Goal: Check status: Check status

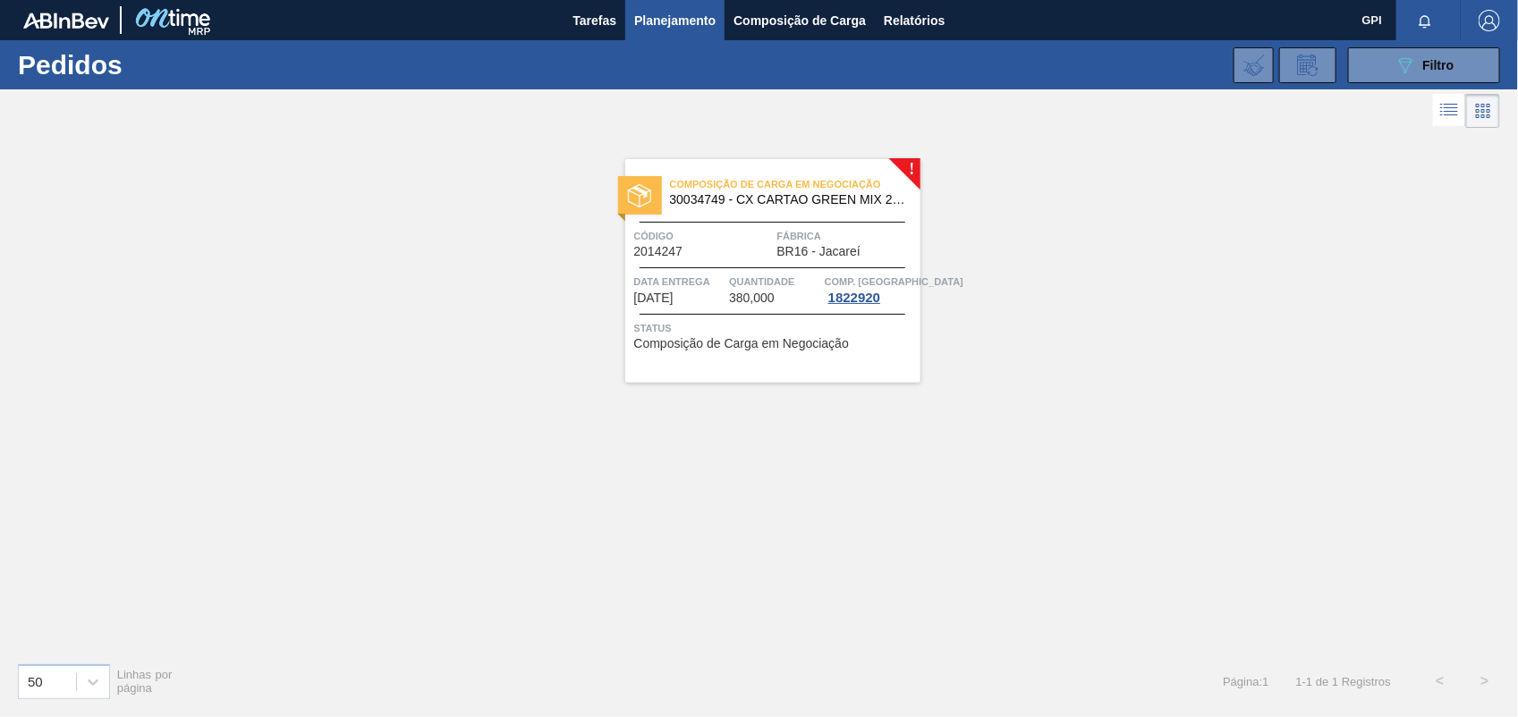
click at [1343, 78] on div "089F7B8B-B2A5-4AFE-B5C0-19BA573D28AC Filtro Código Pedido Portal × 2014247 Códi…" at bounding box center [894, 65] width 1229 height 54
click at [1387, 69] on button "089F7B8B-B2A5-4AFE-B5C0-19BA573D28AC Filtro" at bounding box center [1424, 65] width 152 height 36
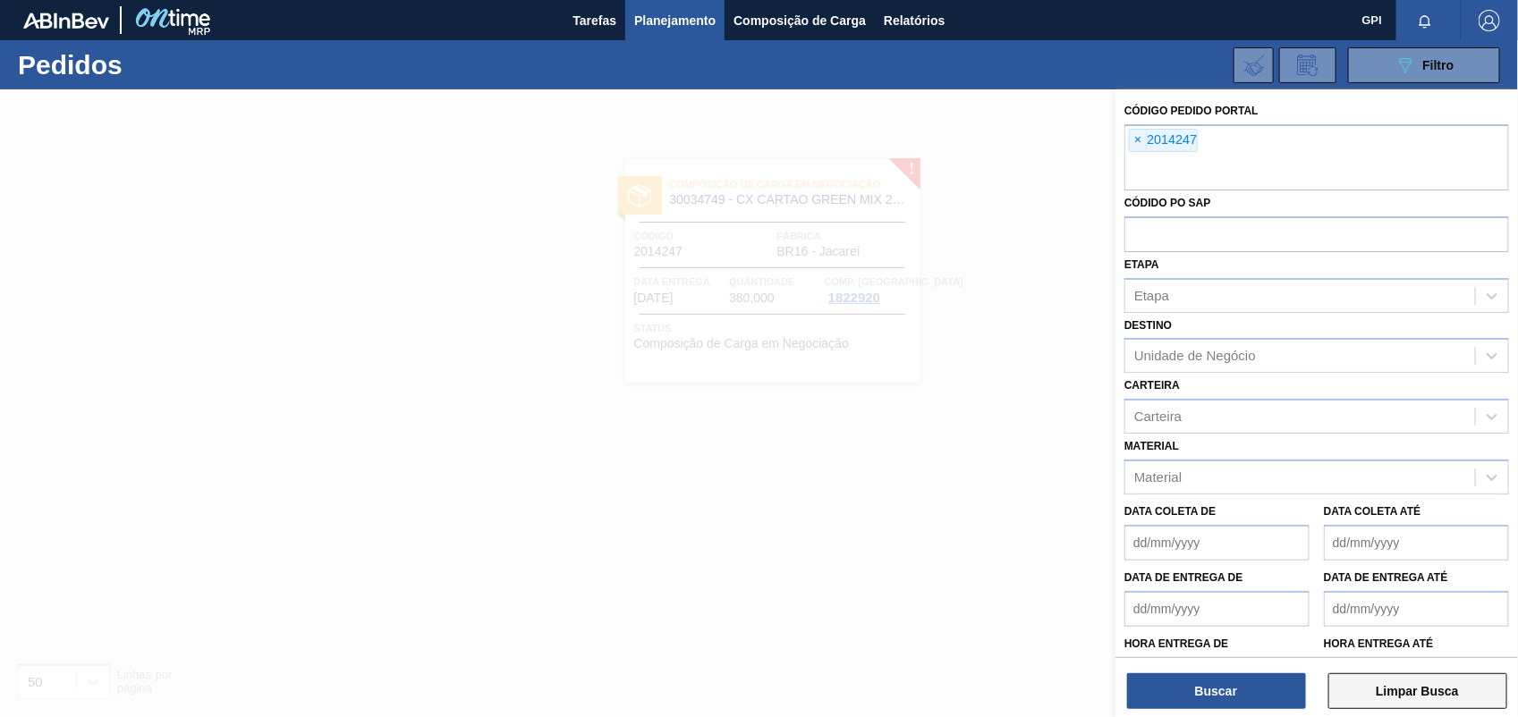
click at [1411, 675] on button "Limpar Busca" at bounding box center [1417, 691] width 179 height 36
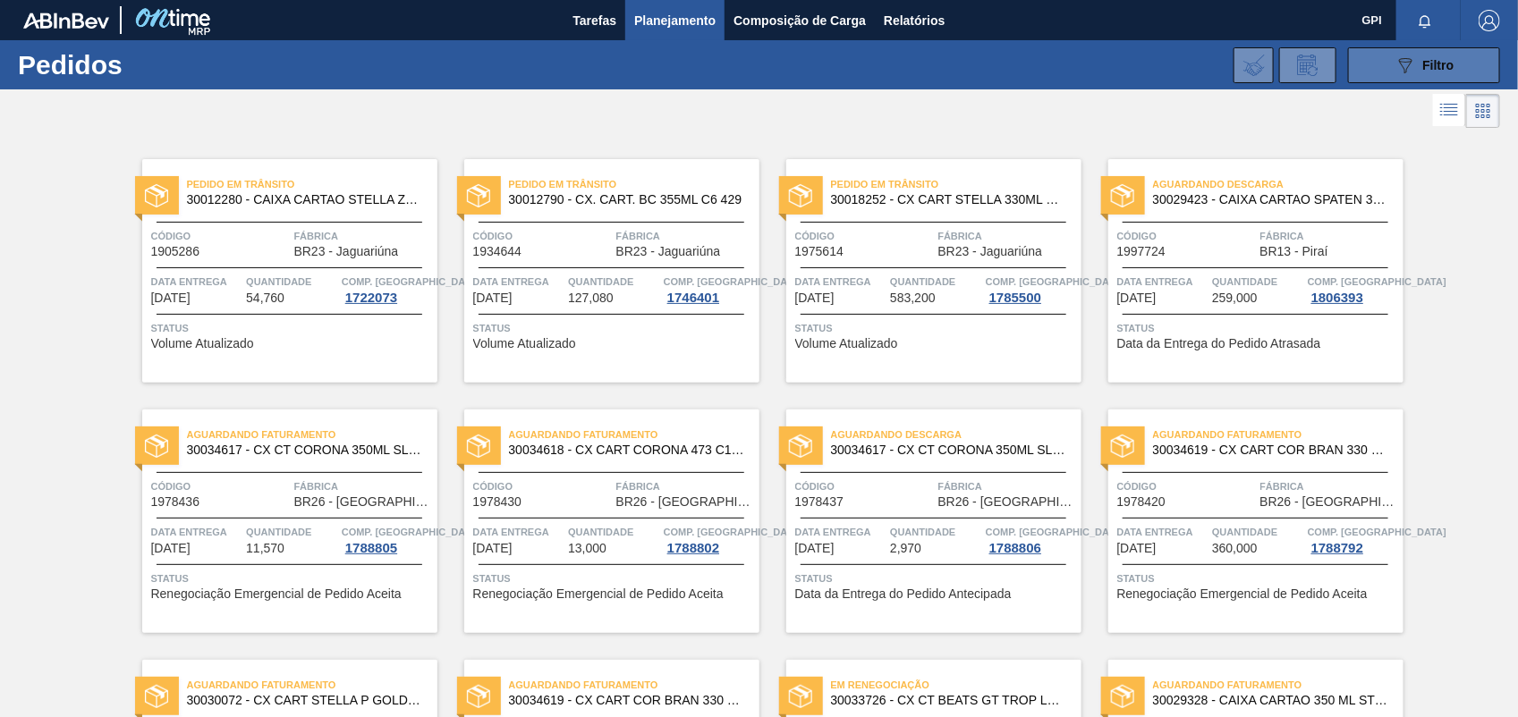
click at [1394, 65] on icon "089F7B8B-B2A5-4AFE-B5C0-19BA573D28AC" at bounding box center [1404, 65] width 21 height 21
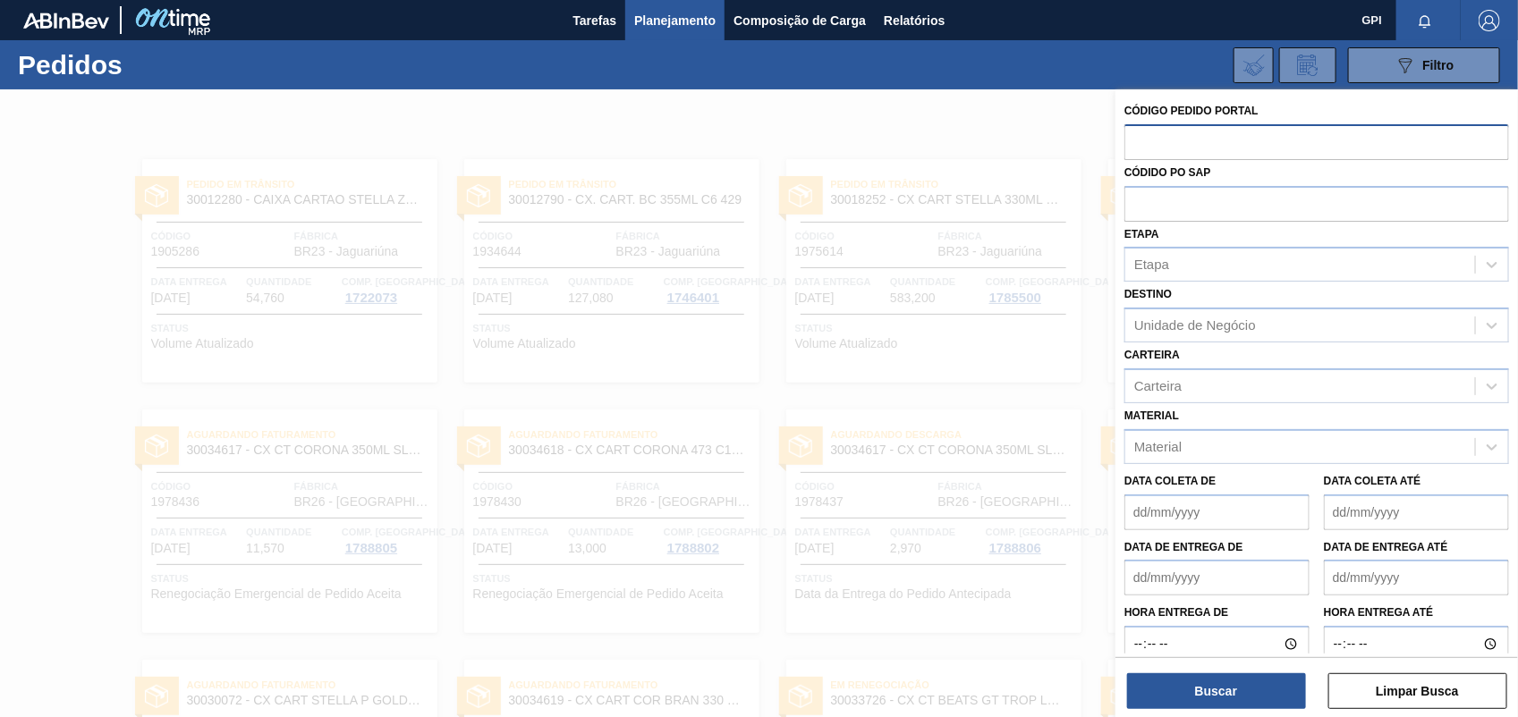
click at [1150, 148] on input "text" at bounding box center [1316, 141] width 385 height 34
paste input "2012713"
type input "2012713"
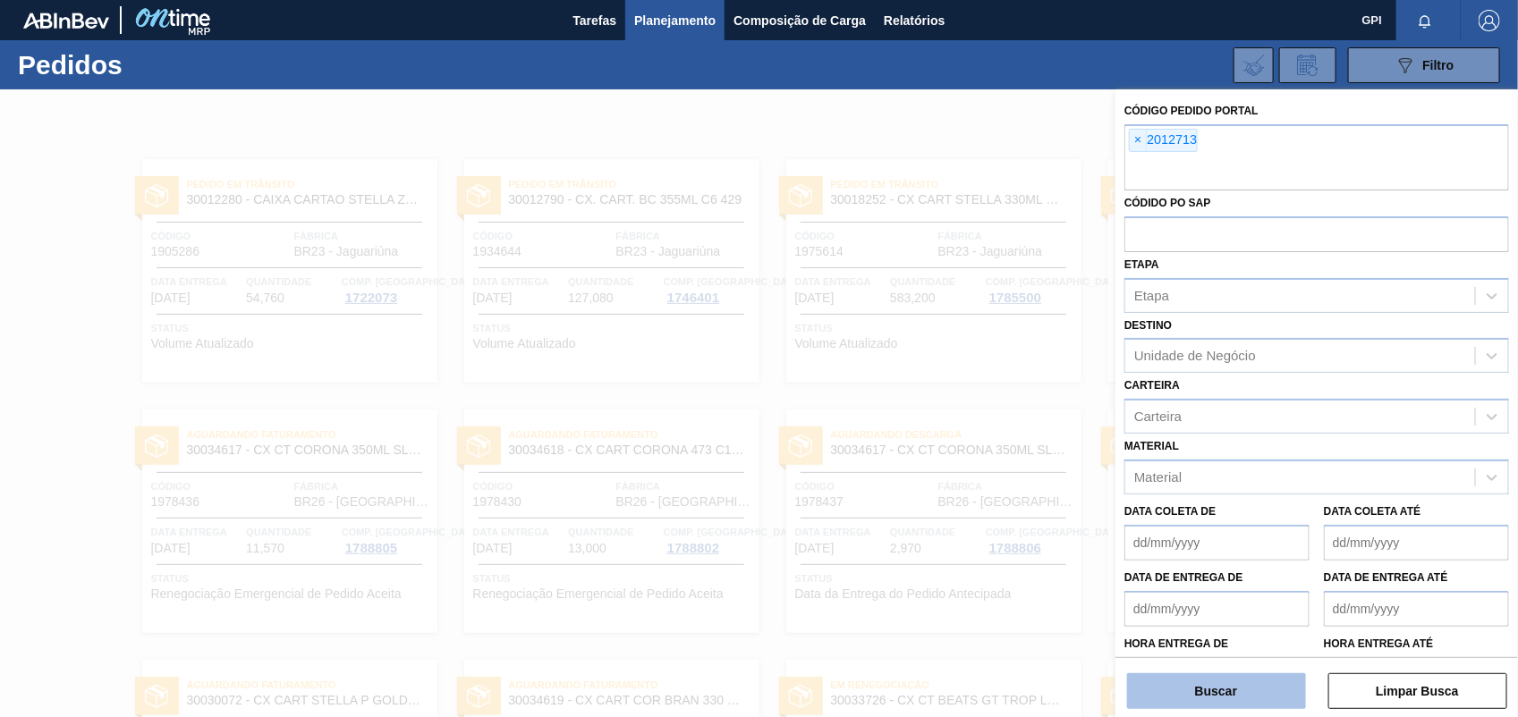
click at [1261, 707] on button "Buscar" at bounding box center [1216, 691] width 179 height 36
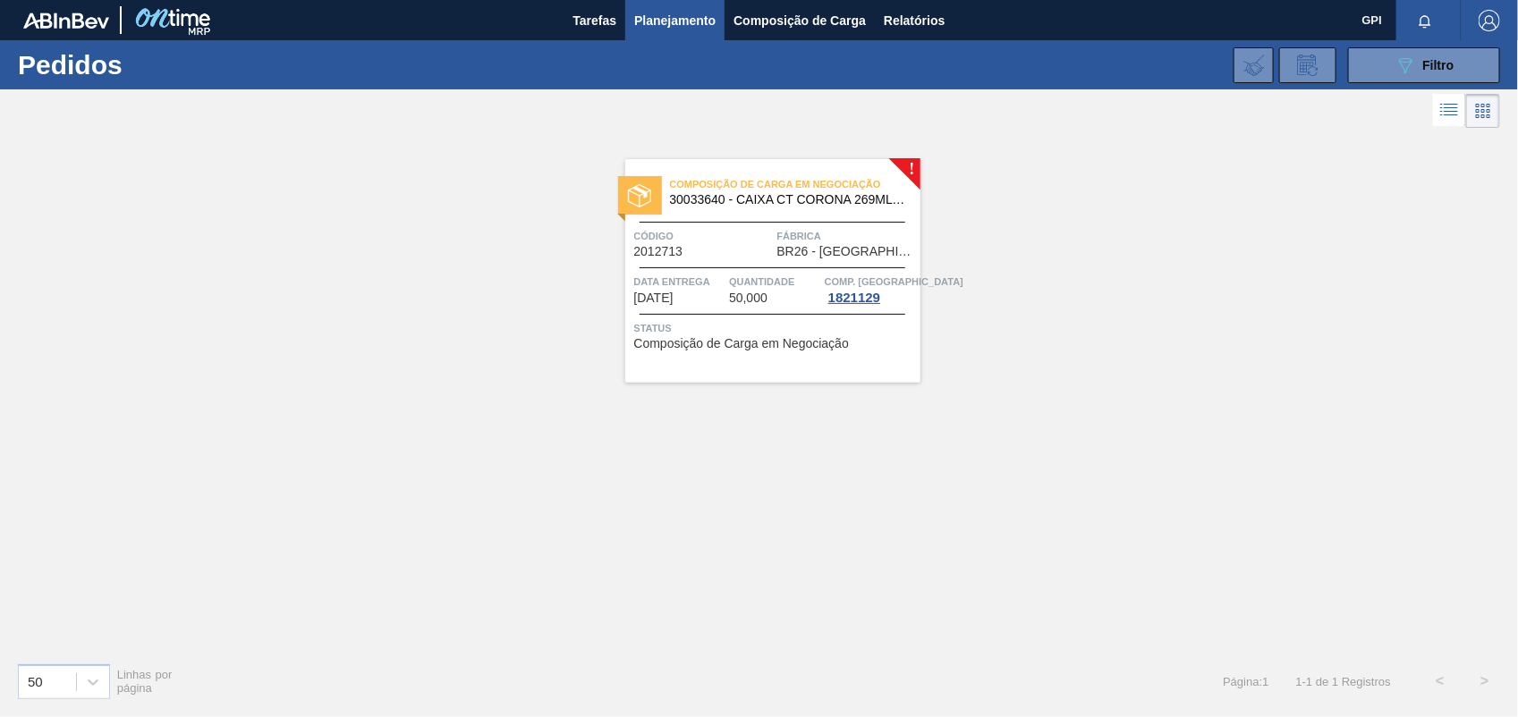
click at [694, 256] on div "Código 2012713" at bounding box center [703, 242] width 139 height 31
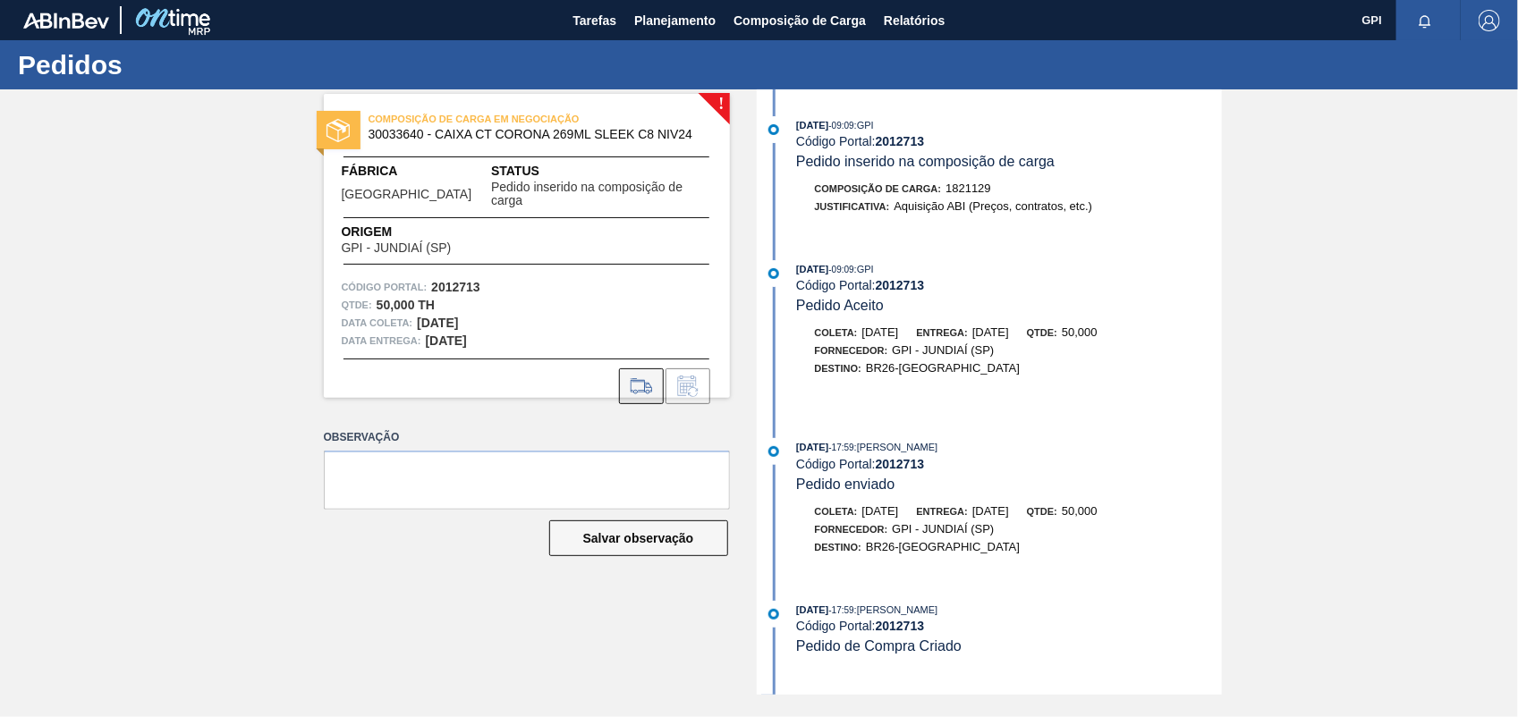
click at [623, 368] on button at bounding box center [641, 386] width 45 height 36
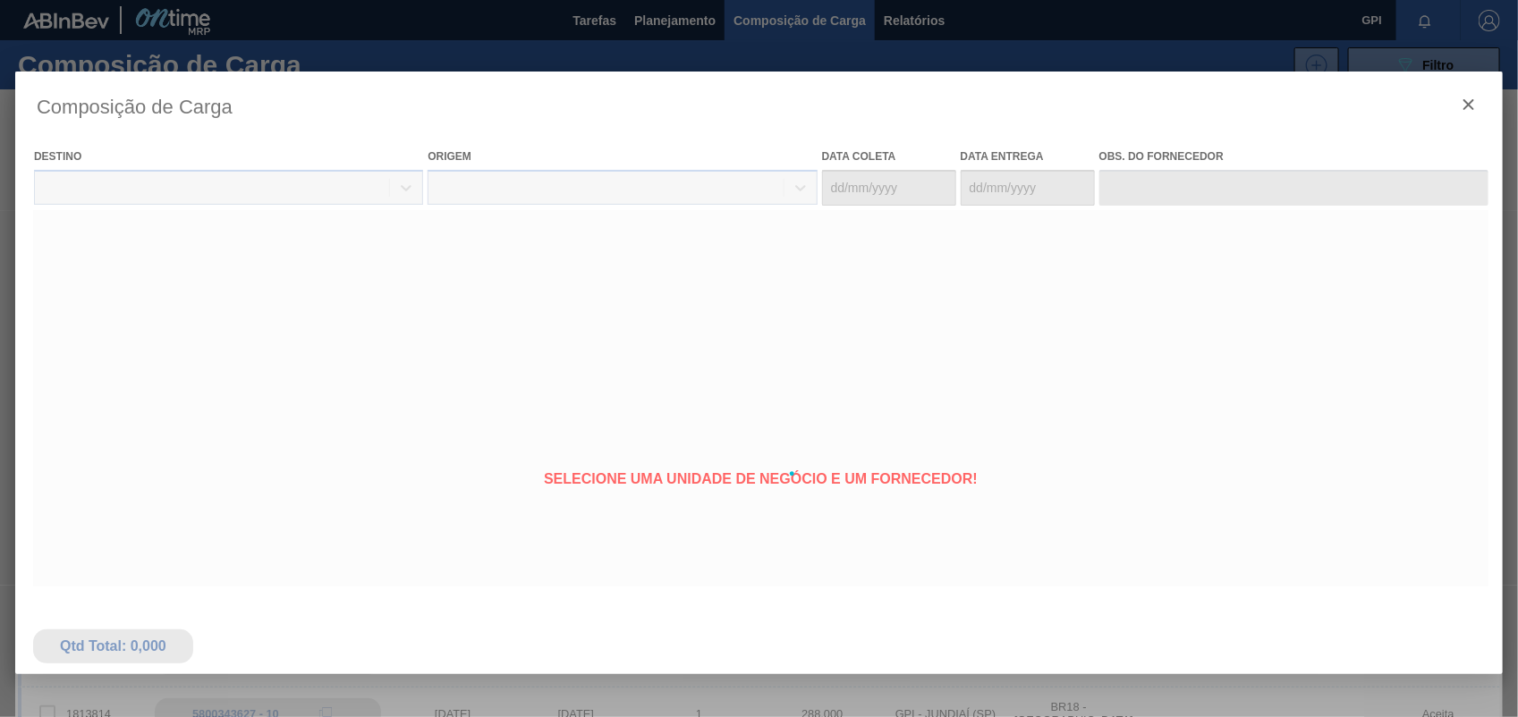
type coleta "[DATE]"
type entrega "[DATE]"
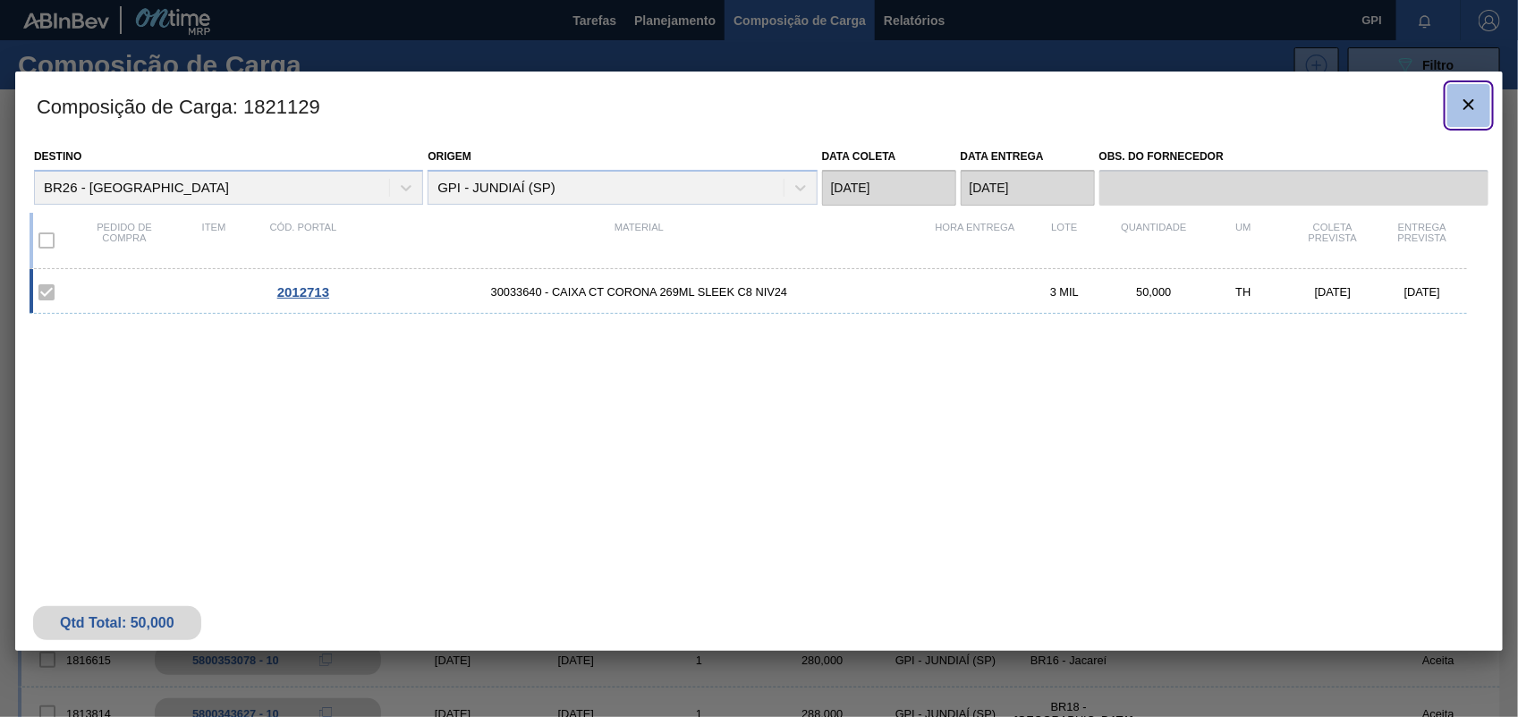
click at [1468, 112] on icon "botão de ícone" at bounding box center [1468, 104] width 21 height 21
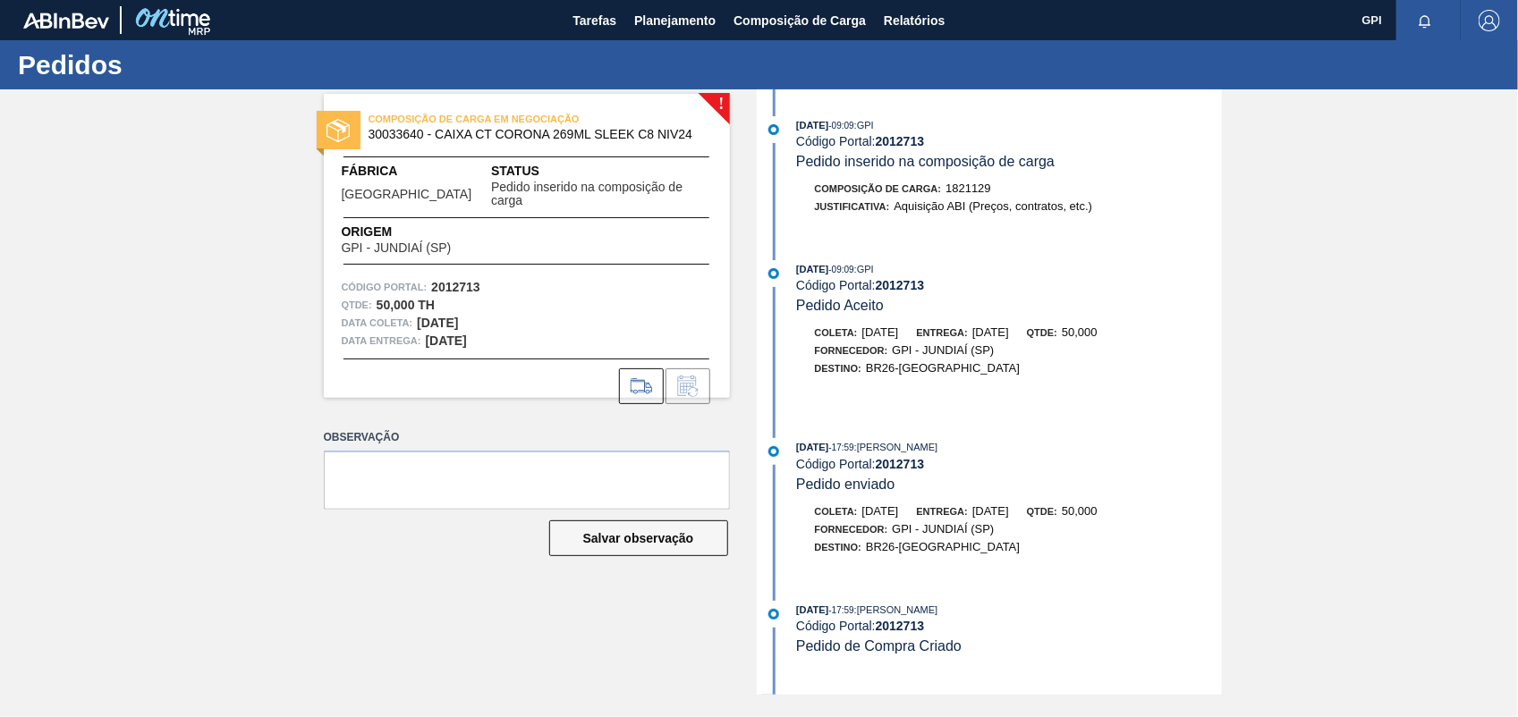
click at [614, 368] on div at bounding box center [527, 386] width 406 height 36
click at [629, 376] on icon at bounding box center [641, 386] width 29 height 21
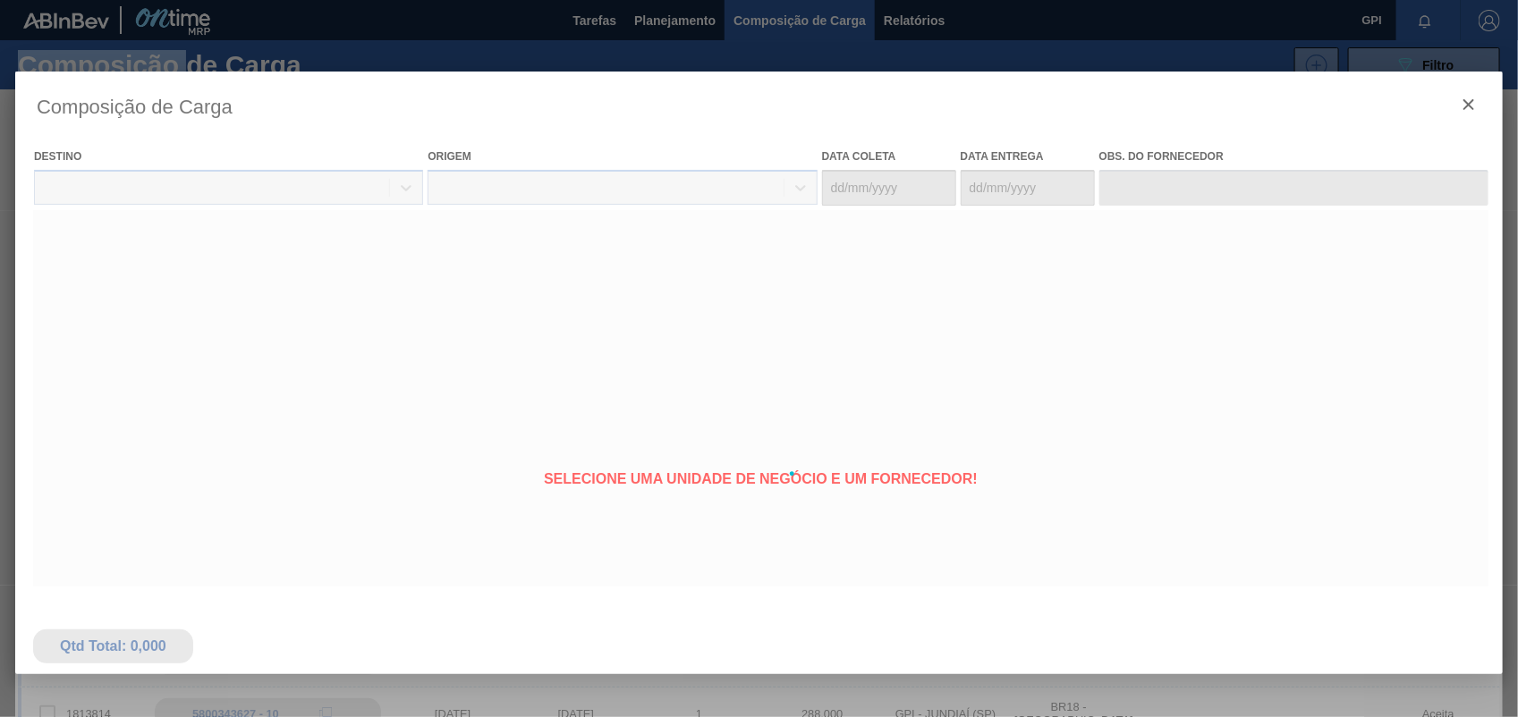
type coleta "[DATE]"
type entrega "[DATE]"
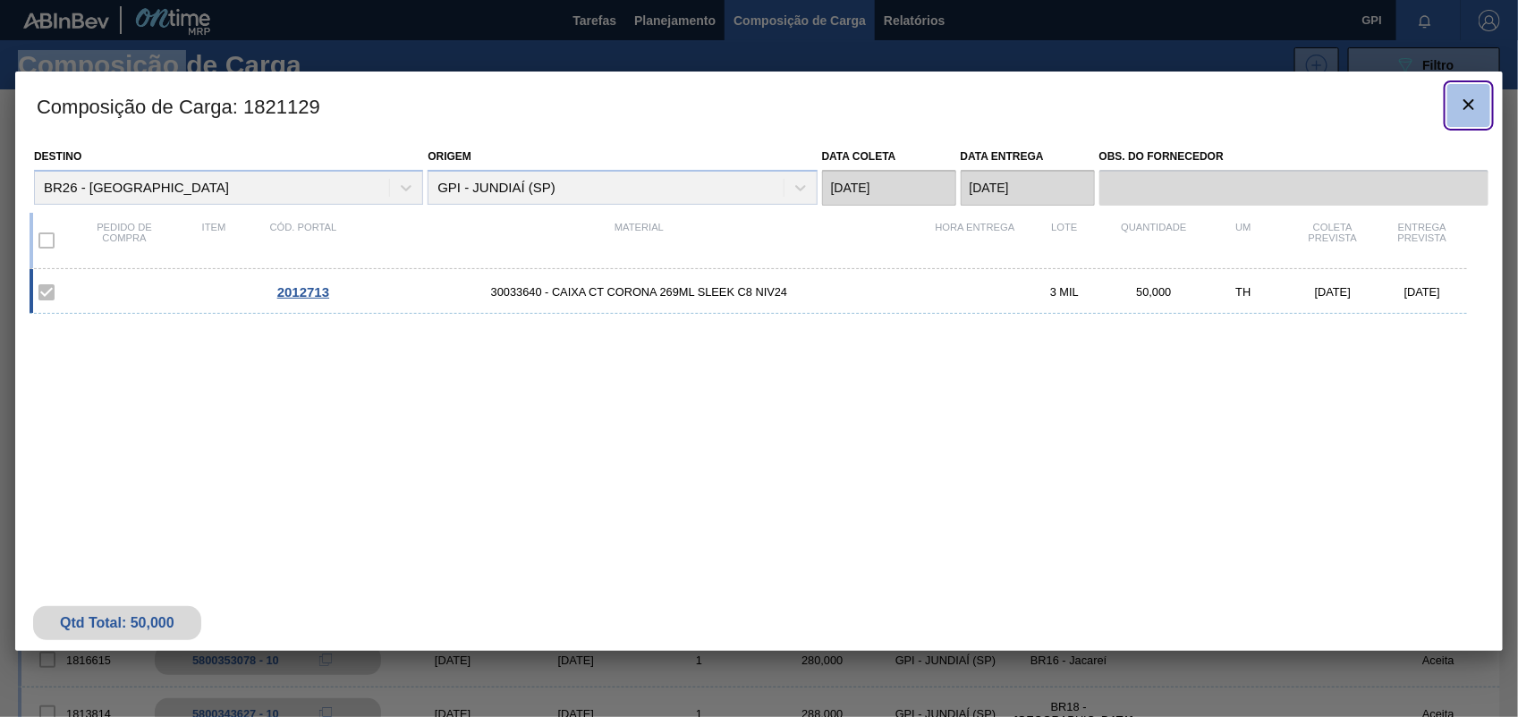
click at [1477, 106] on icon "botão de ícone" at bounding box center [1468, 104] width 21 height 21
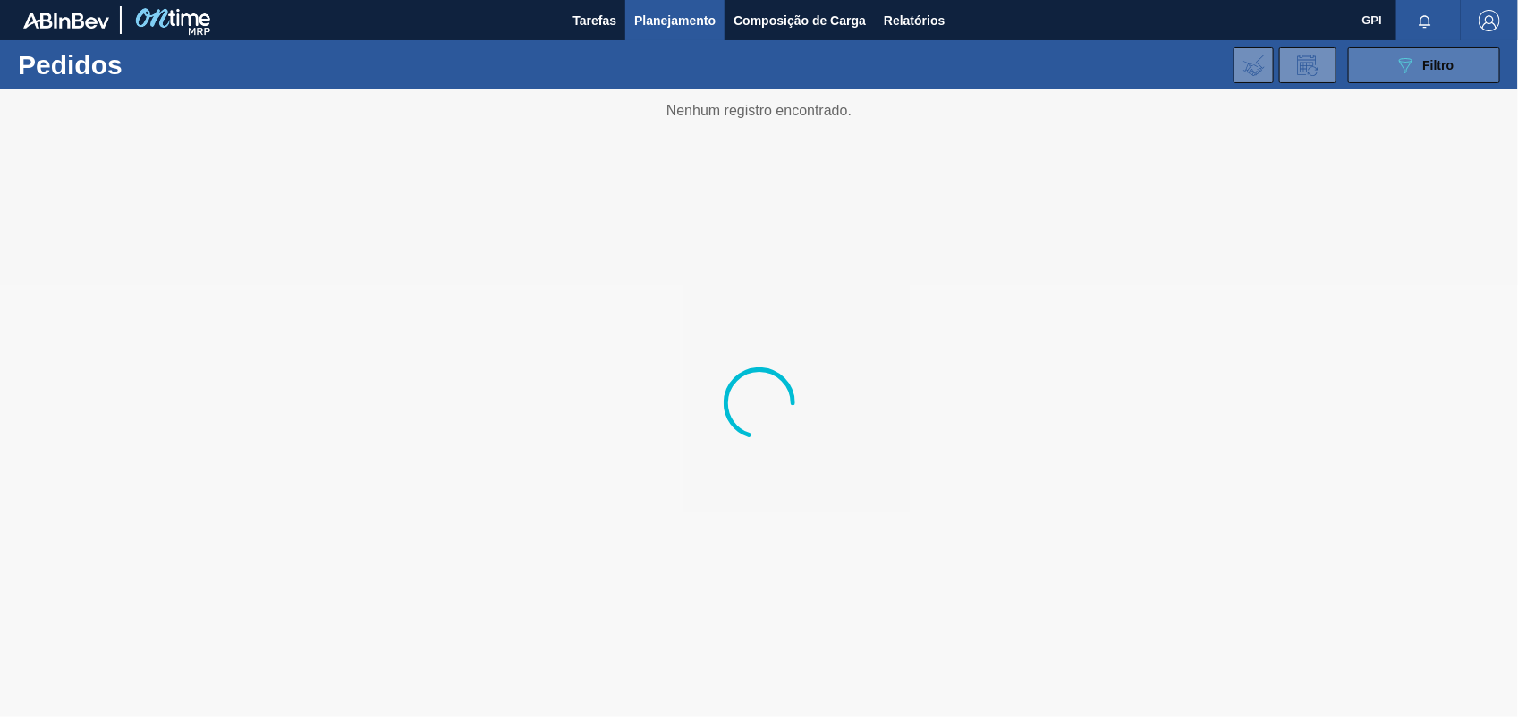
click at [1395, 65] on icon "089F7B8B-B2A5-4AFE-B5C0-19BA573D28AC" at bounding box center [1404, 65] width 21 height 21
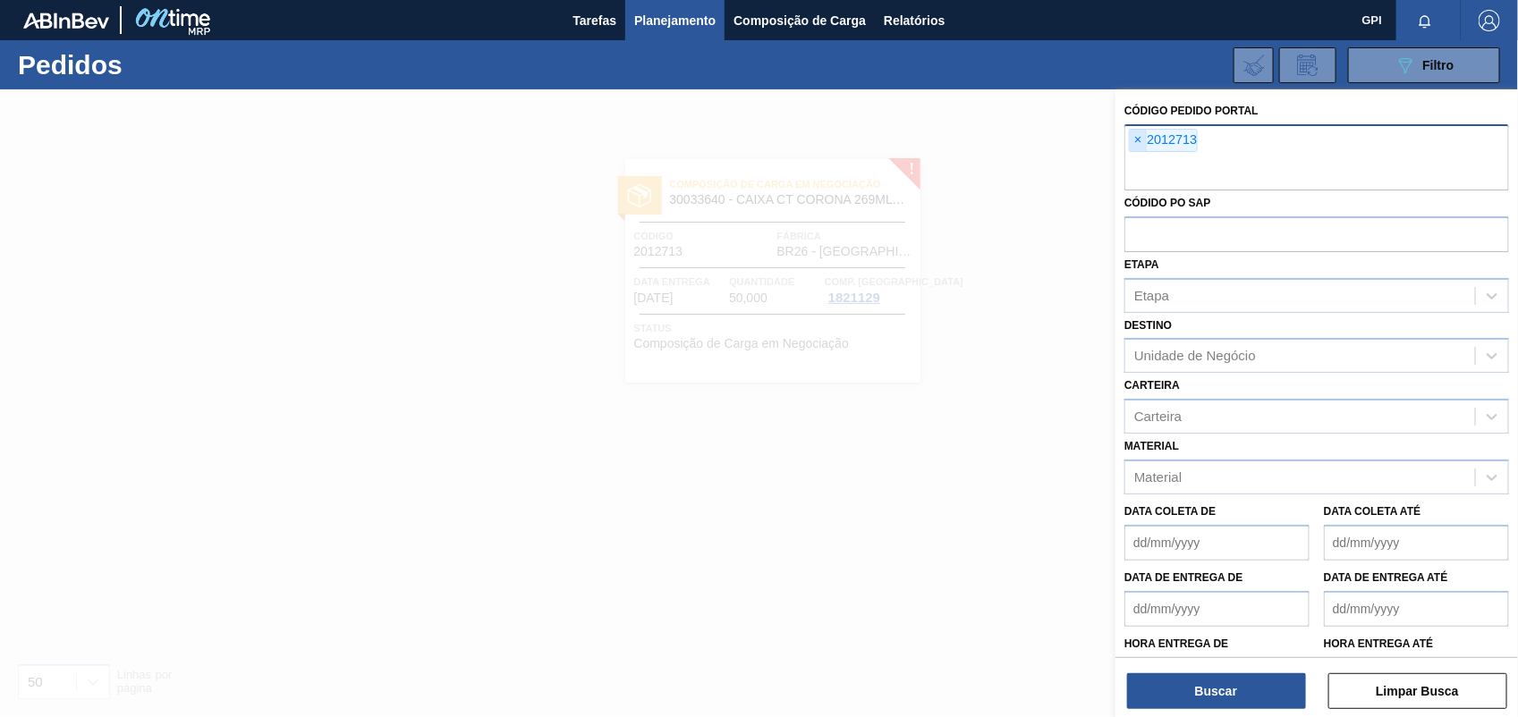
click at [1140, 145] on span "×" at bounding box center [1138, 140] width 17 height 21
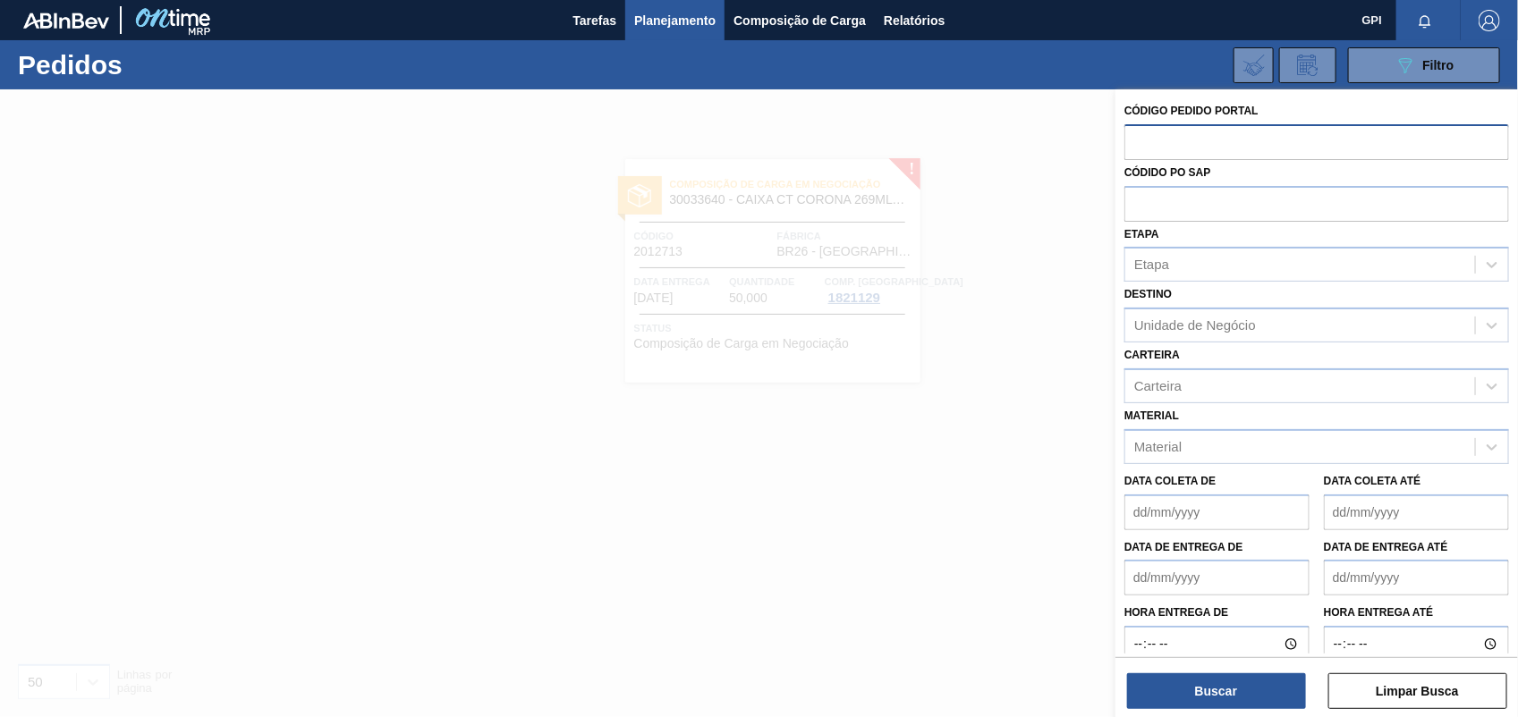
paste input "2012763"
type input "2012763"
click at [1266, 700] on button "Buscar" at bounding box center [1216, 691] width 179 height 36
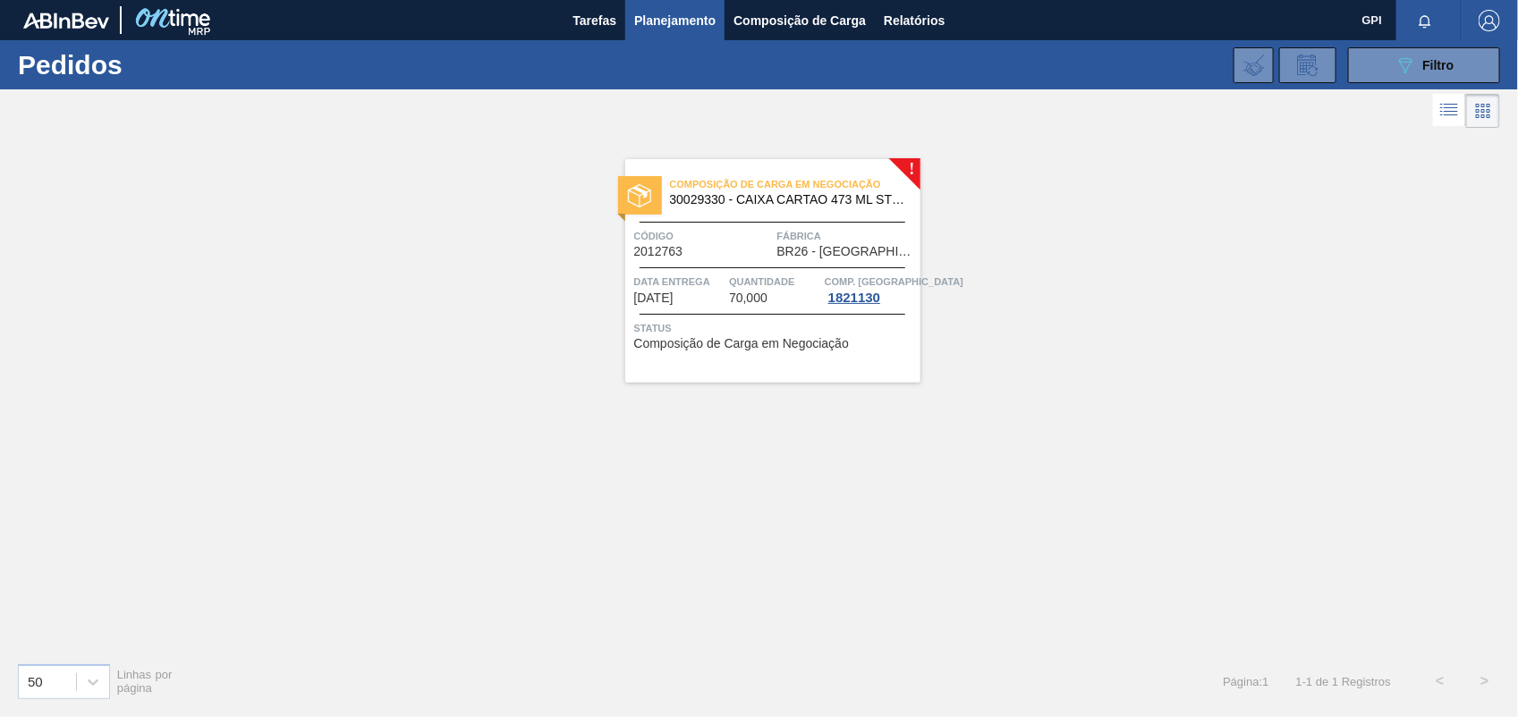
click at [676, 242] on span "Código" at bounding box center [703, 236] width 139 height 18
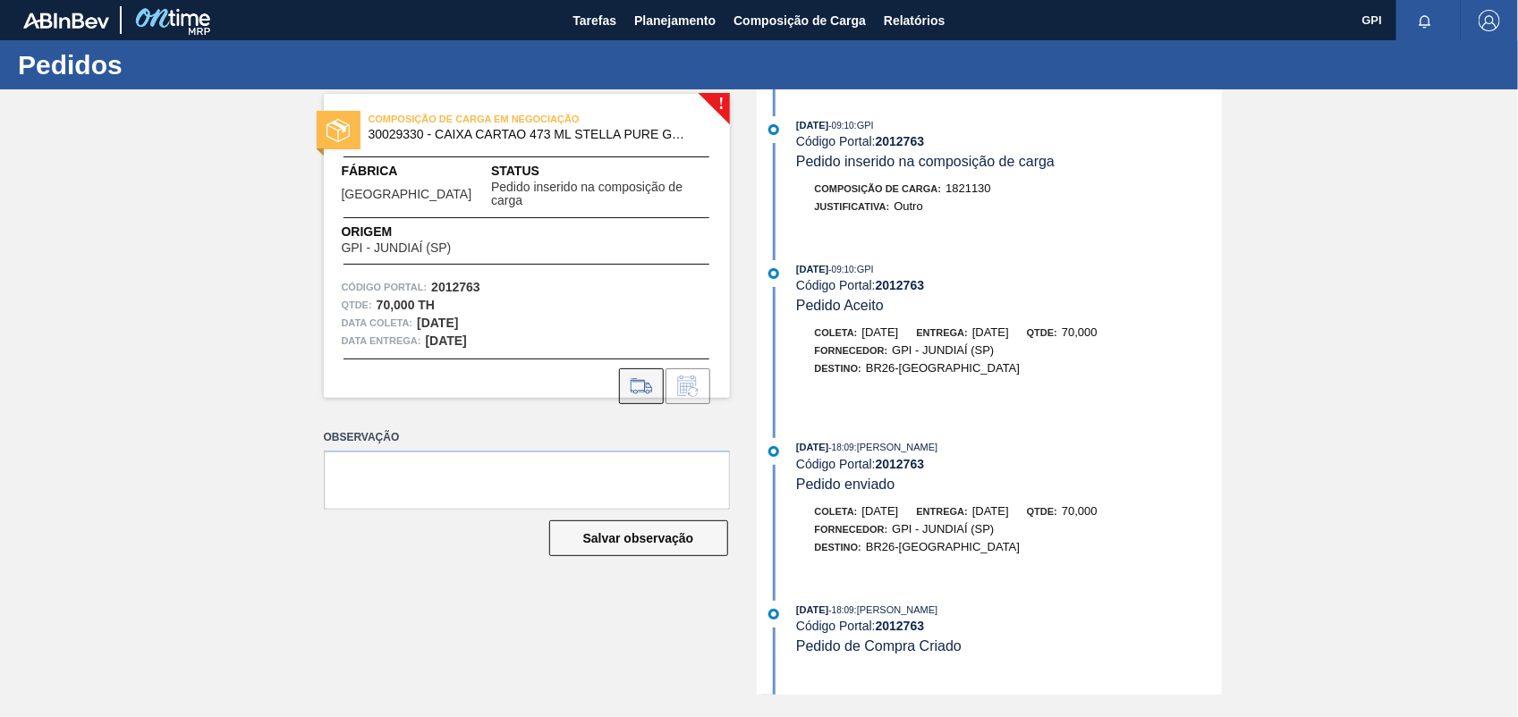
click at [635, 376] on icon at bounding box center [641, 386] width 29 height 21
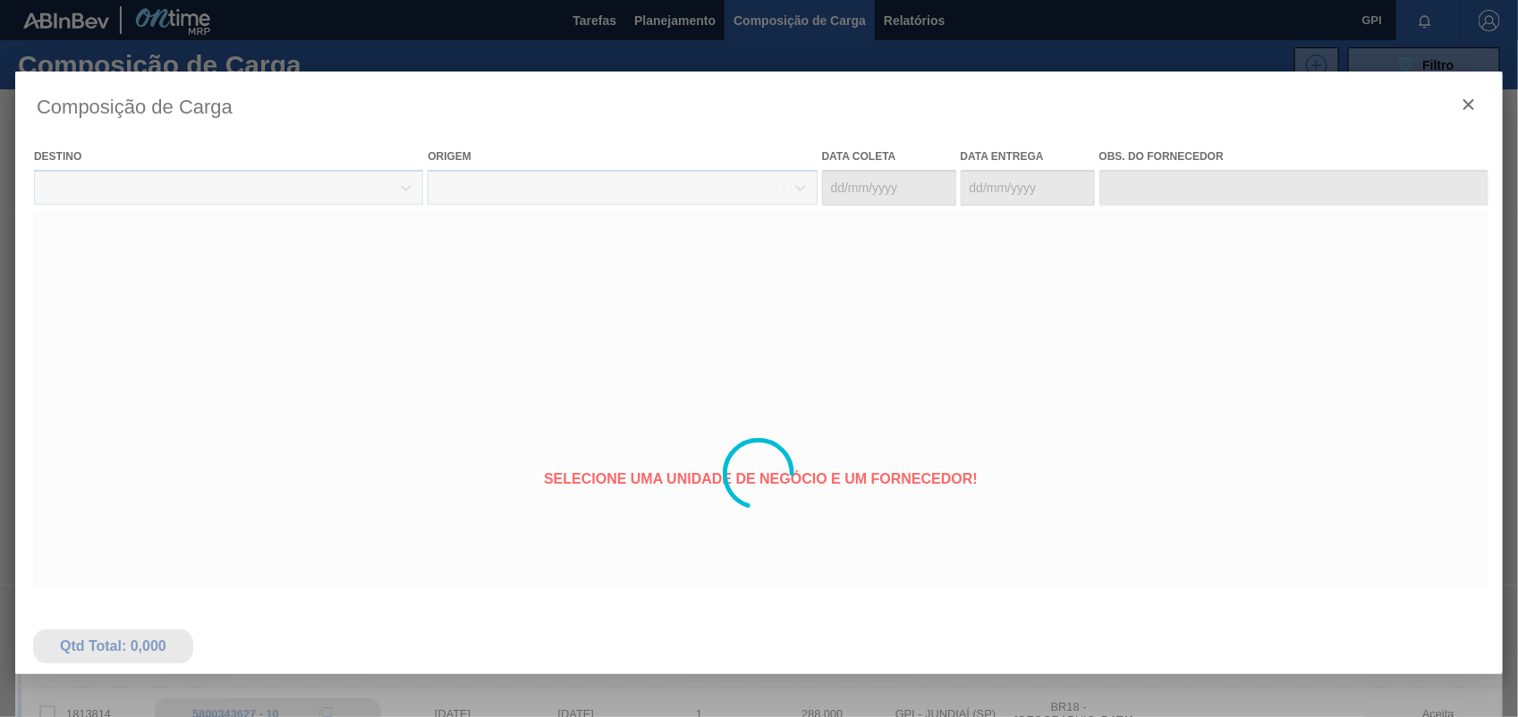
type coleta "[DATE]"
type entrega "[DATE]"
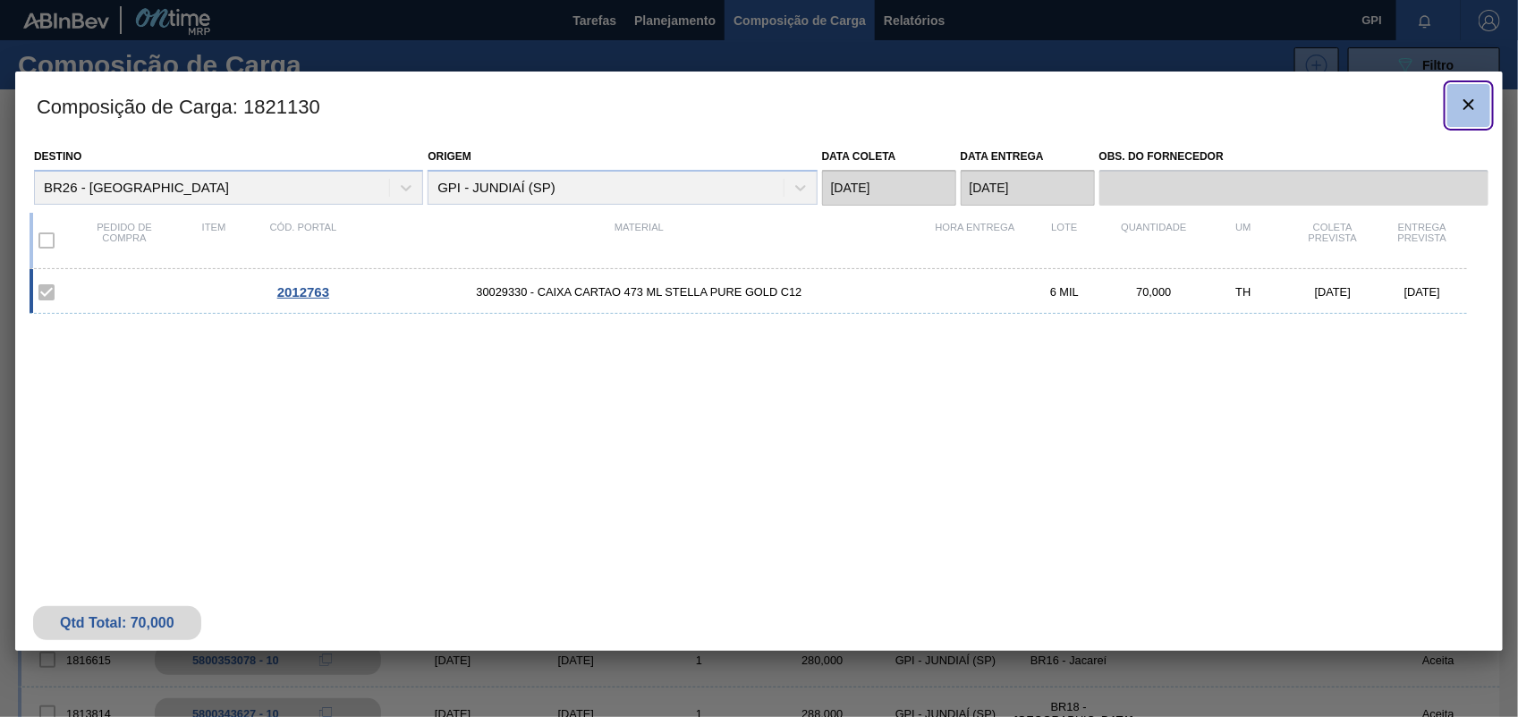
click at [1467, 105] on icon "botão de ícone" at bounding box center [1468, 104] width 21 height 21
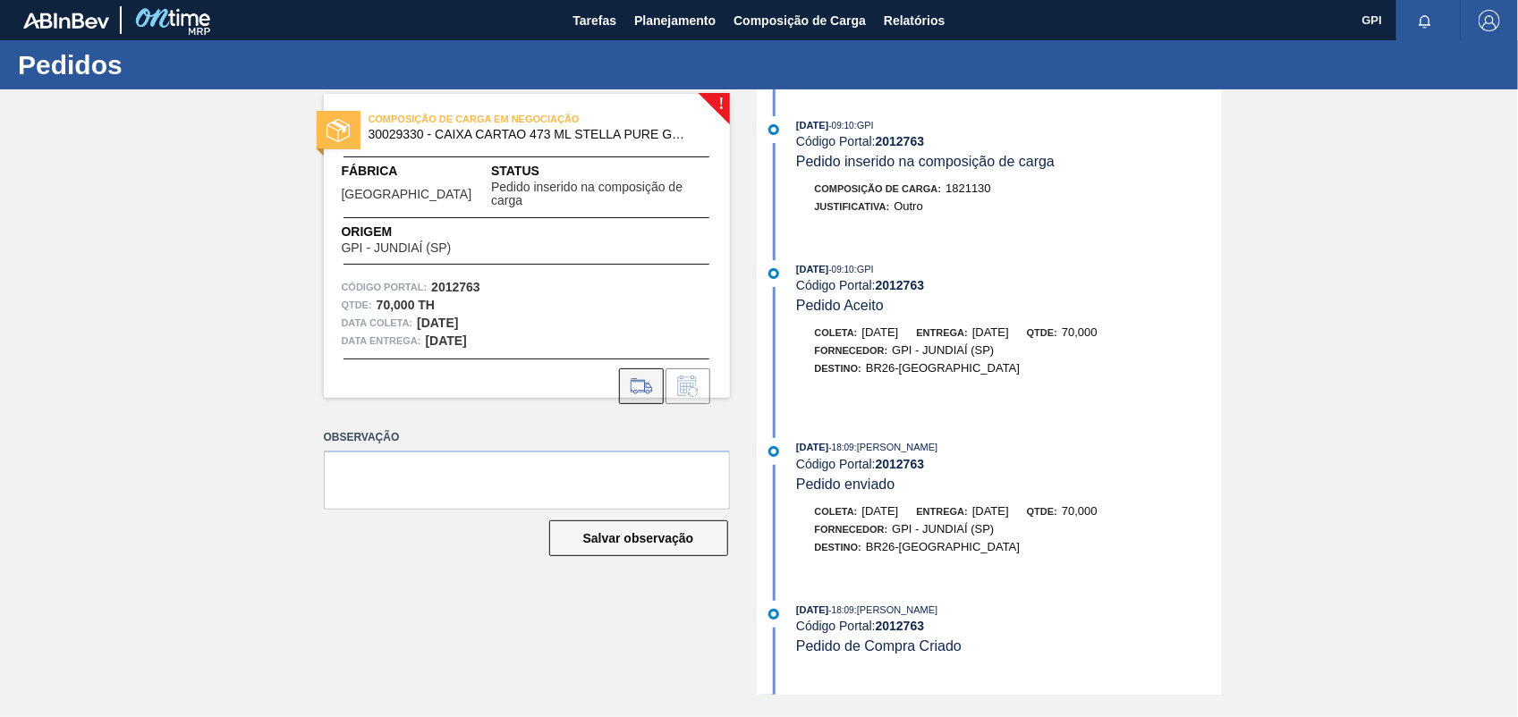
click at [639, 376] on icon at bounding box center [641, 386] width 29 height 21
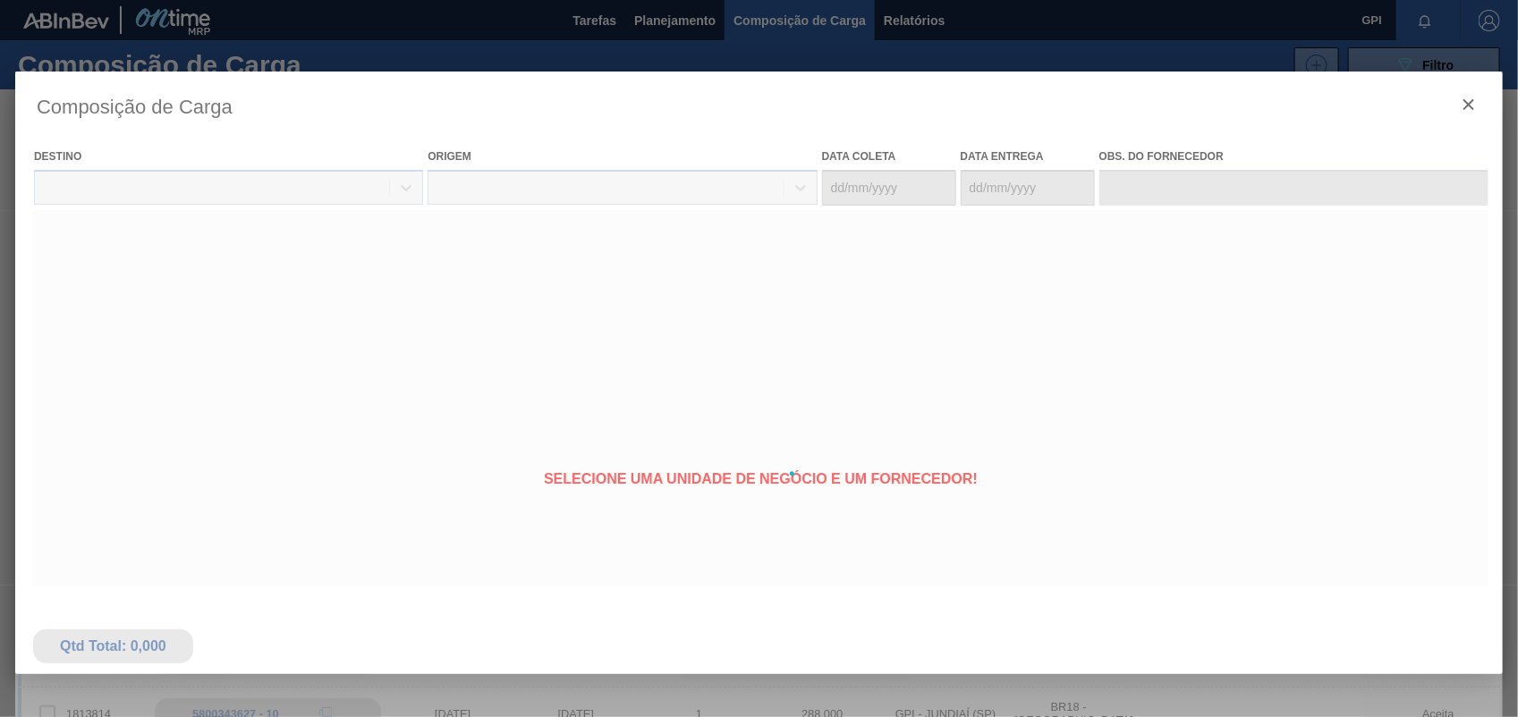
type coleta "[DATE]"
type entrega "[DATE]"
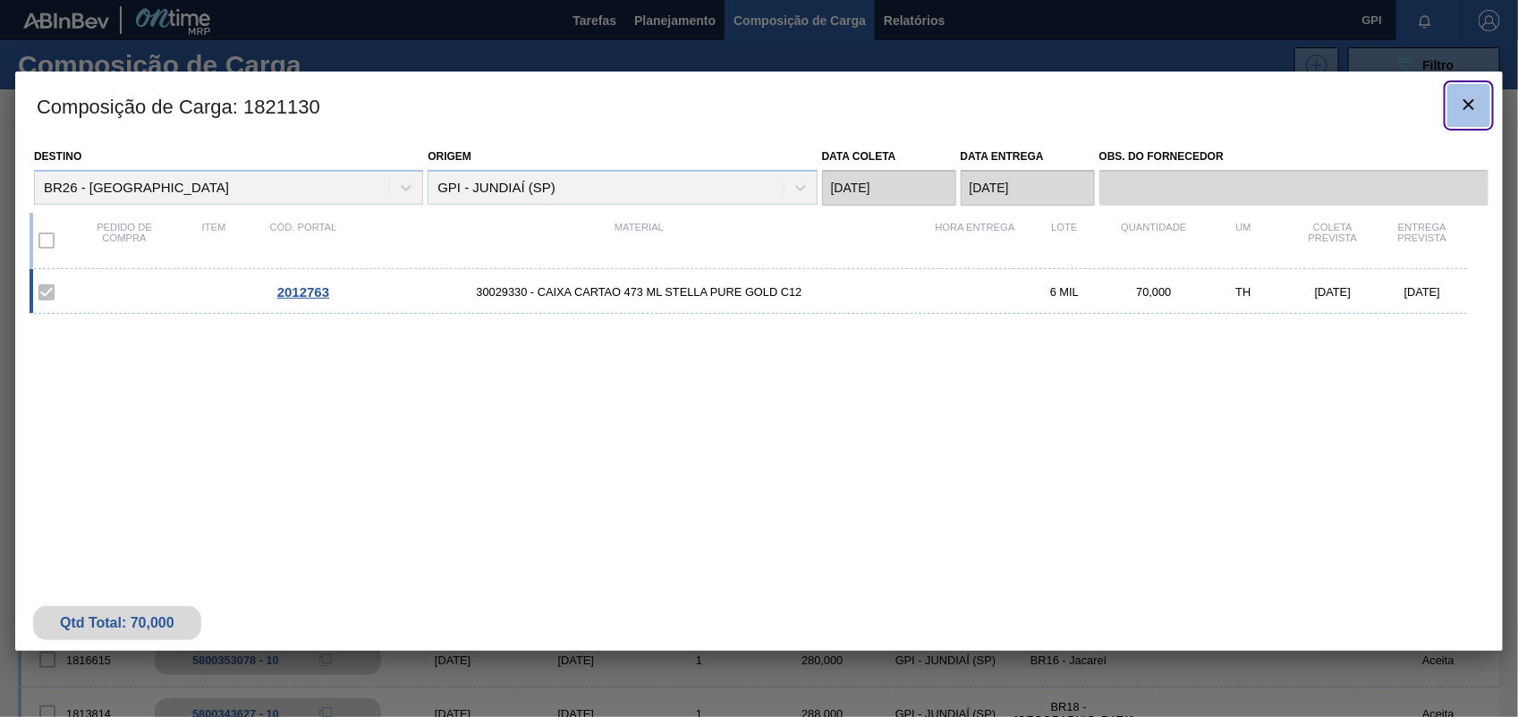
click at [1467, 103] on icon "botão de ícone" at bounding box center [1468, 104] width 11 height 11
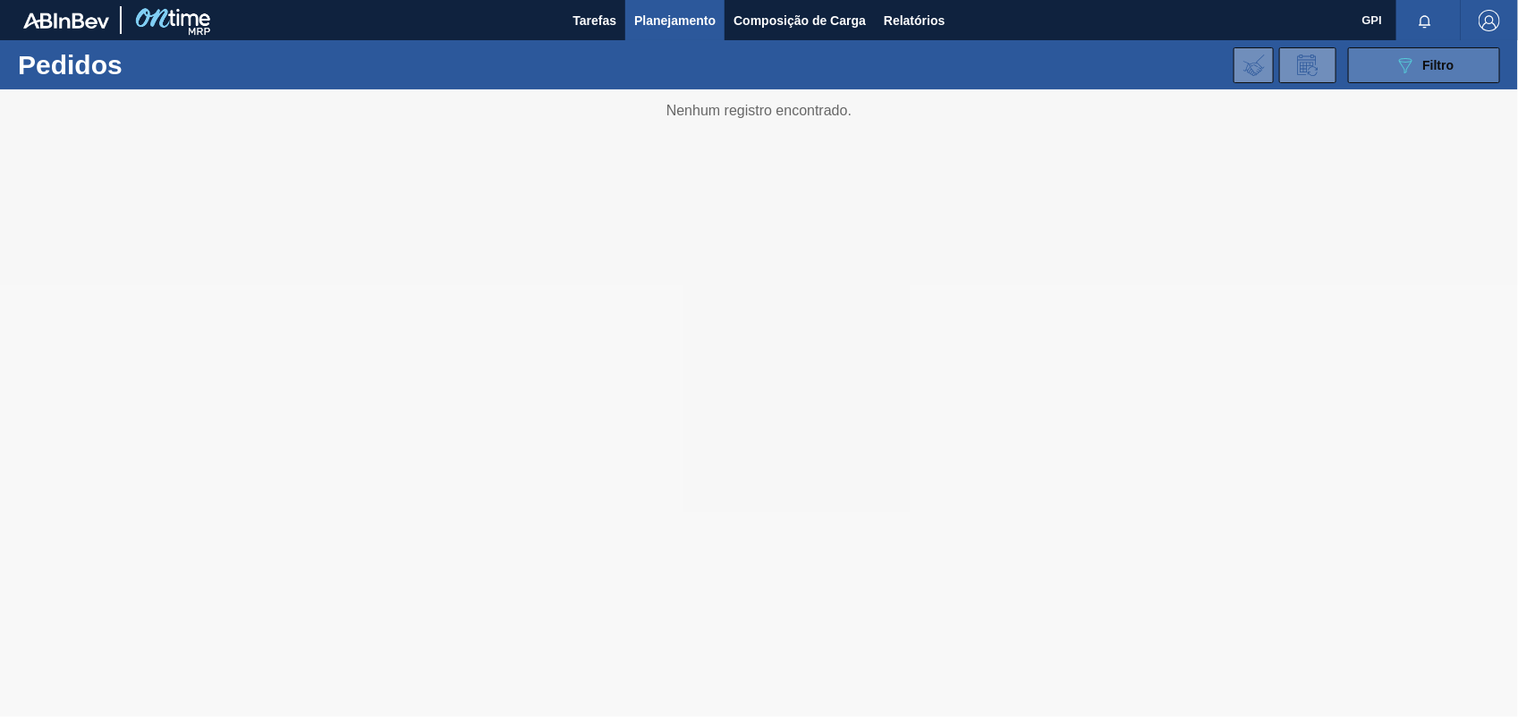
click at [1373, 50] on button "089F7B8B-B2A5-4AFE-B5C0-19BA573D28AC Filtro" at bounding box center [1424, 65] width 152 height 36
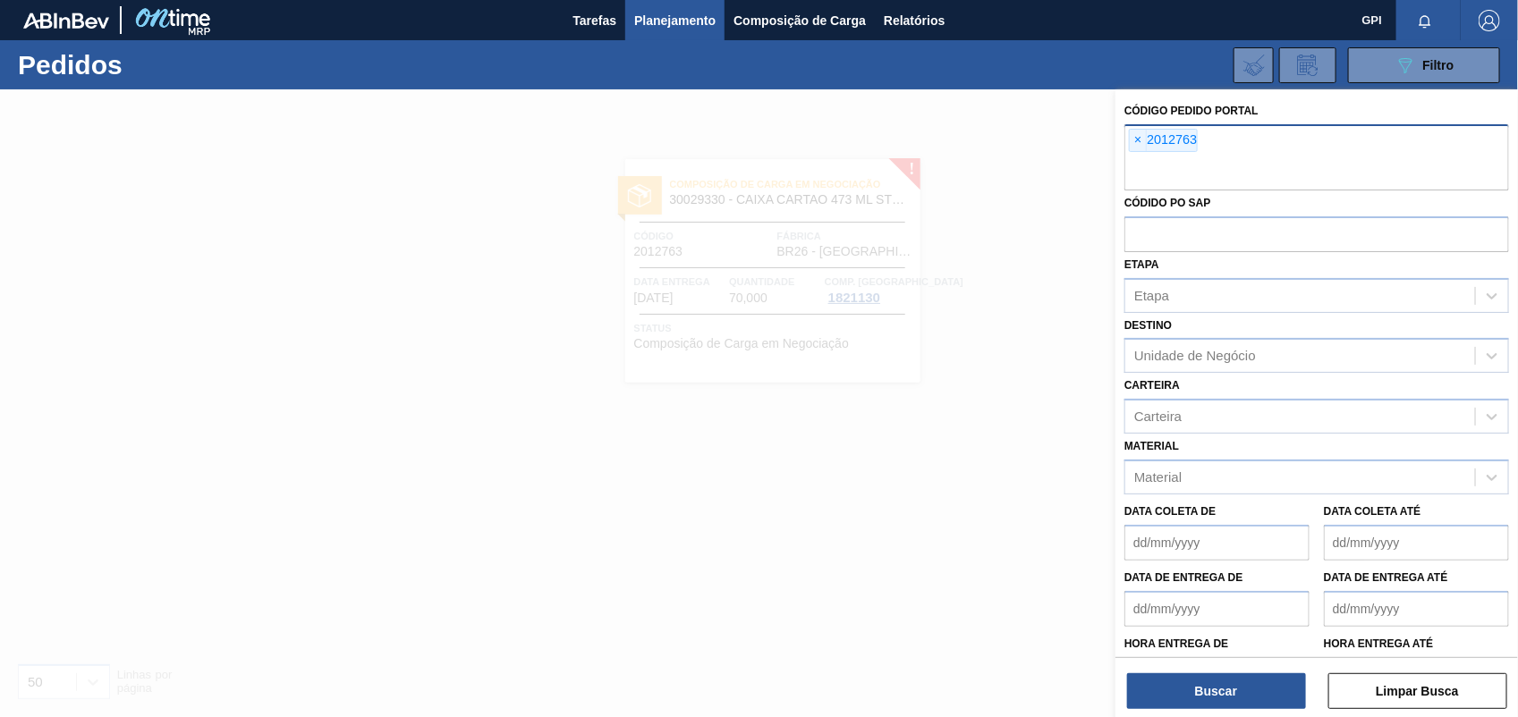
click at [1129, 139] on div "× 2012763" at bounding box center [1163, 140] width 69 height 23
click at [1143, 136] on span "×" at bounding box center [1138, 140] width 17 height 21
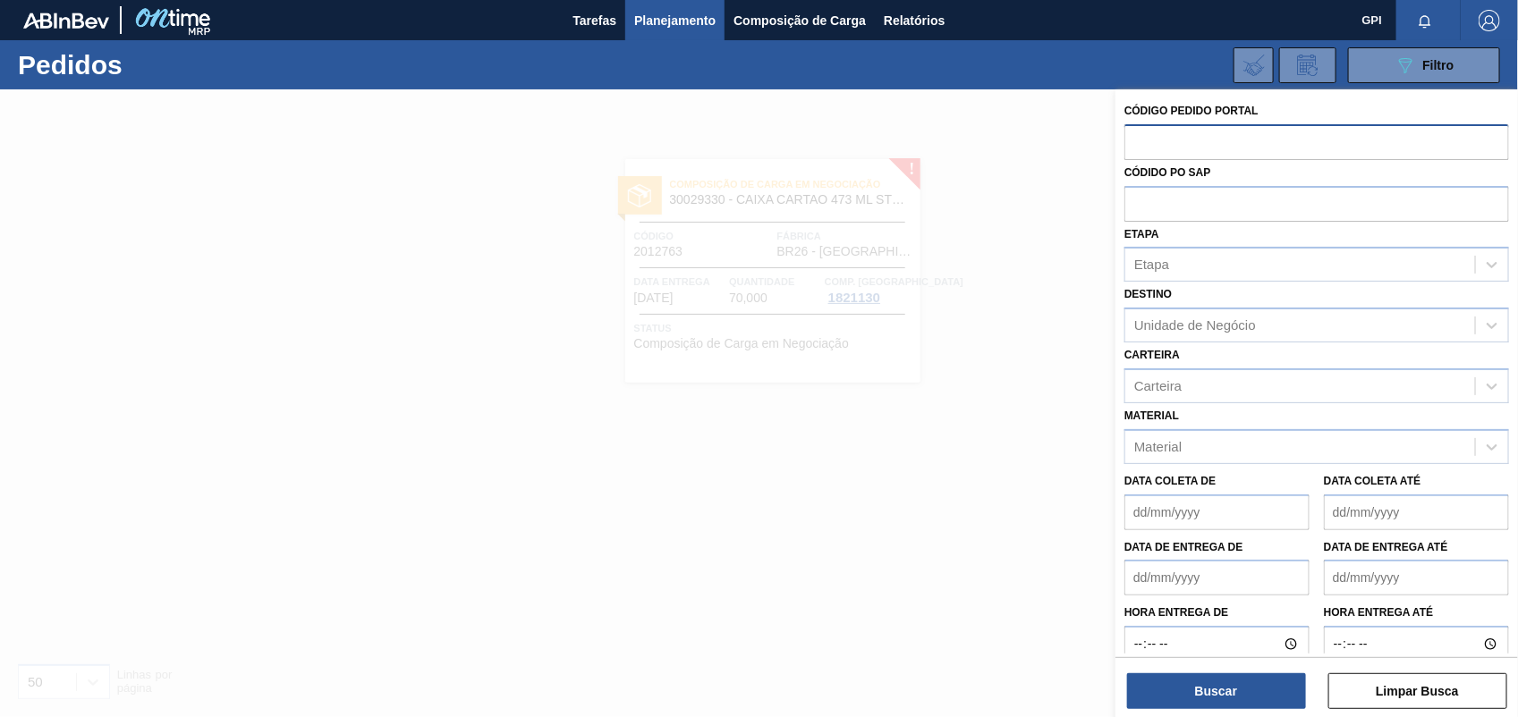
paste input "2012411"
type input "2012411"
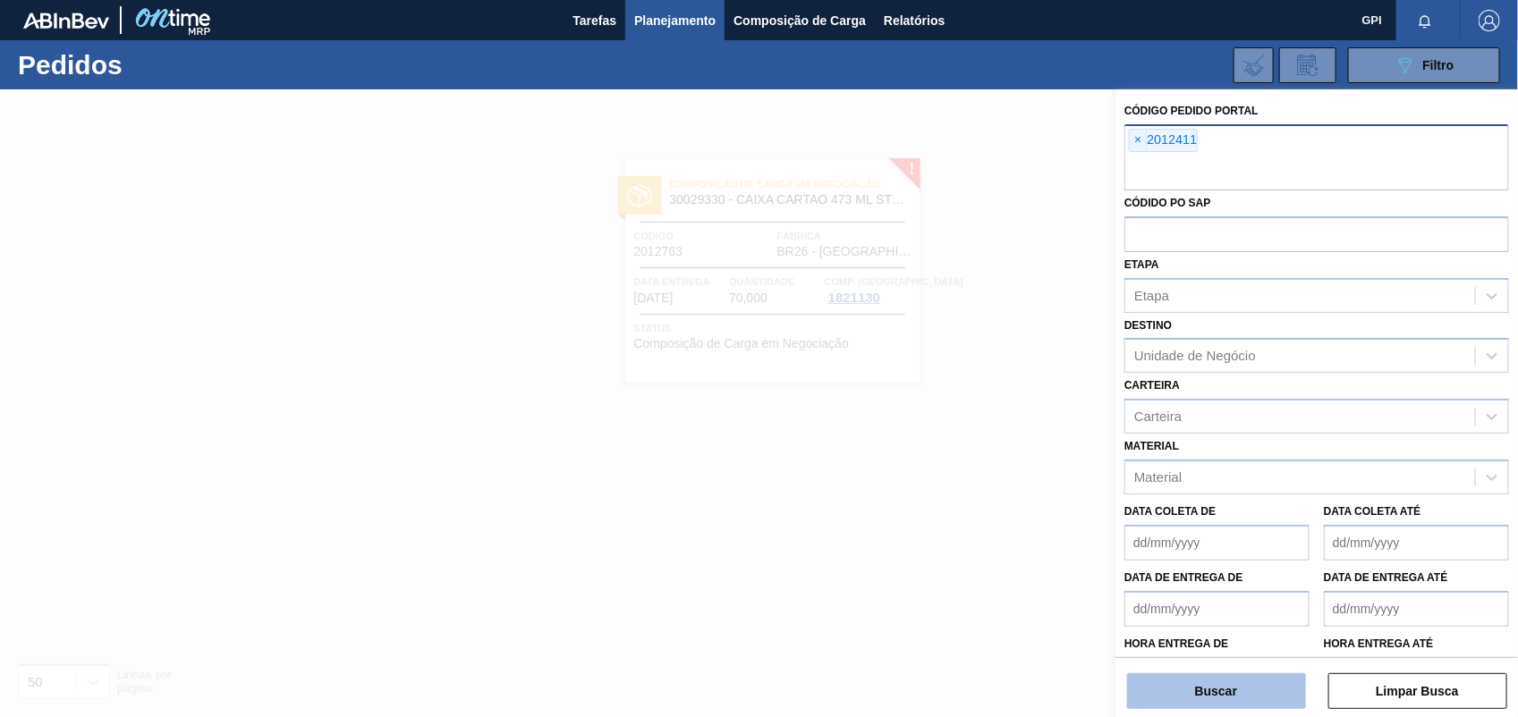
click at [1206, 698] on button "Buscar" at bounding box center [1216, 691] width 179 height 36
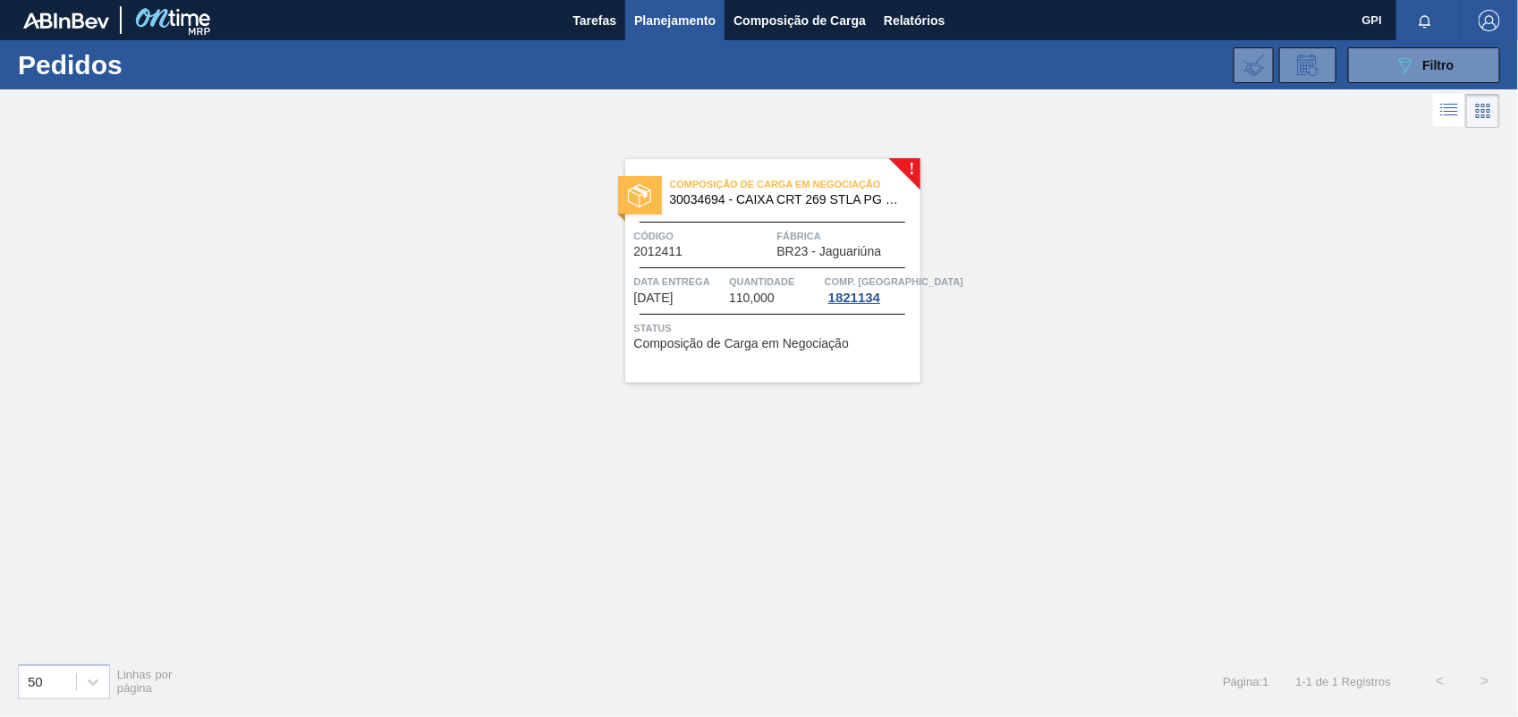
click at [717, 243] on span "Código" at bounding box center [703, 236] width 139 height 18
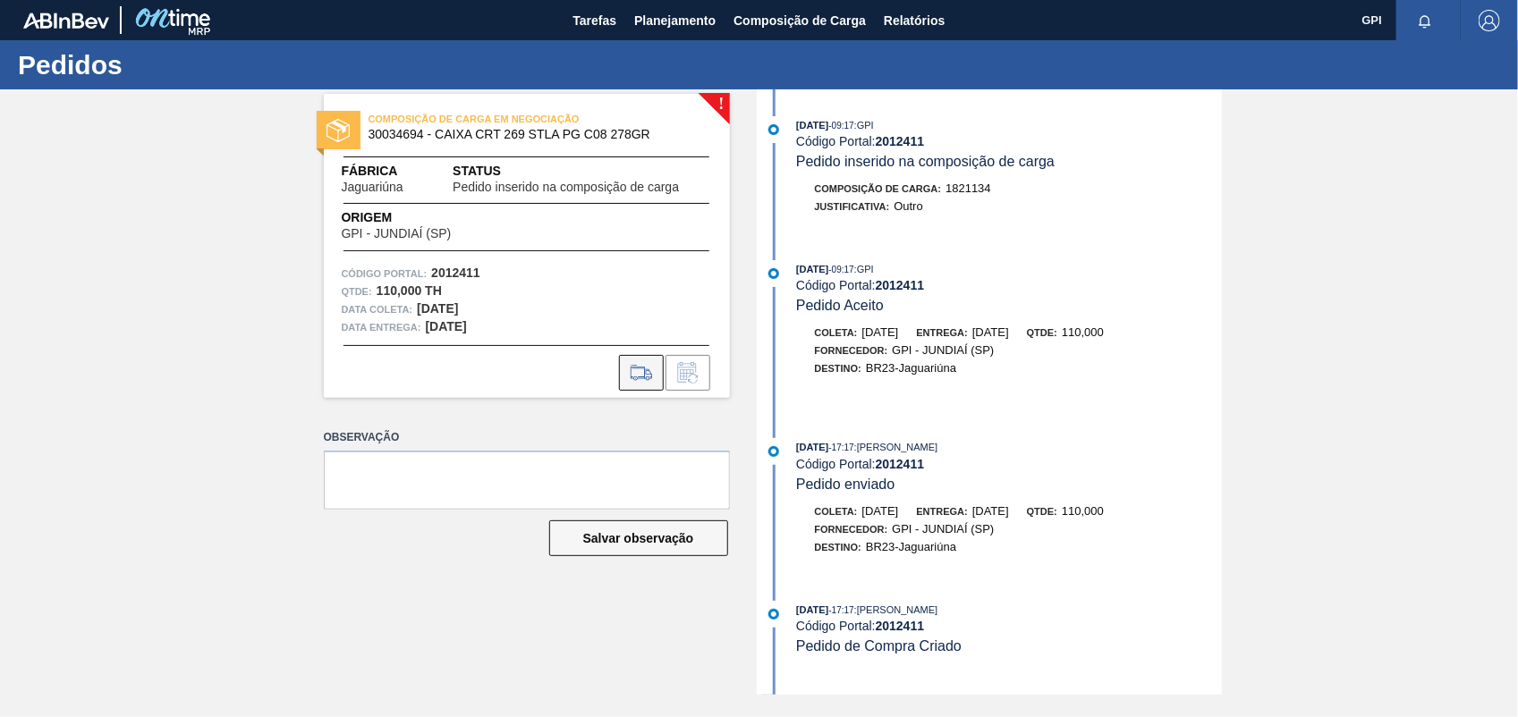
click at [622, 376] on button at bounding box center [641, 373] width 45 height 36
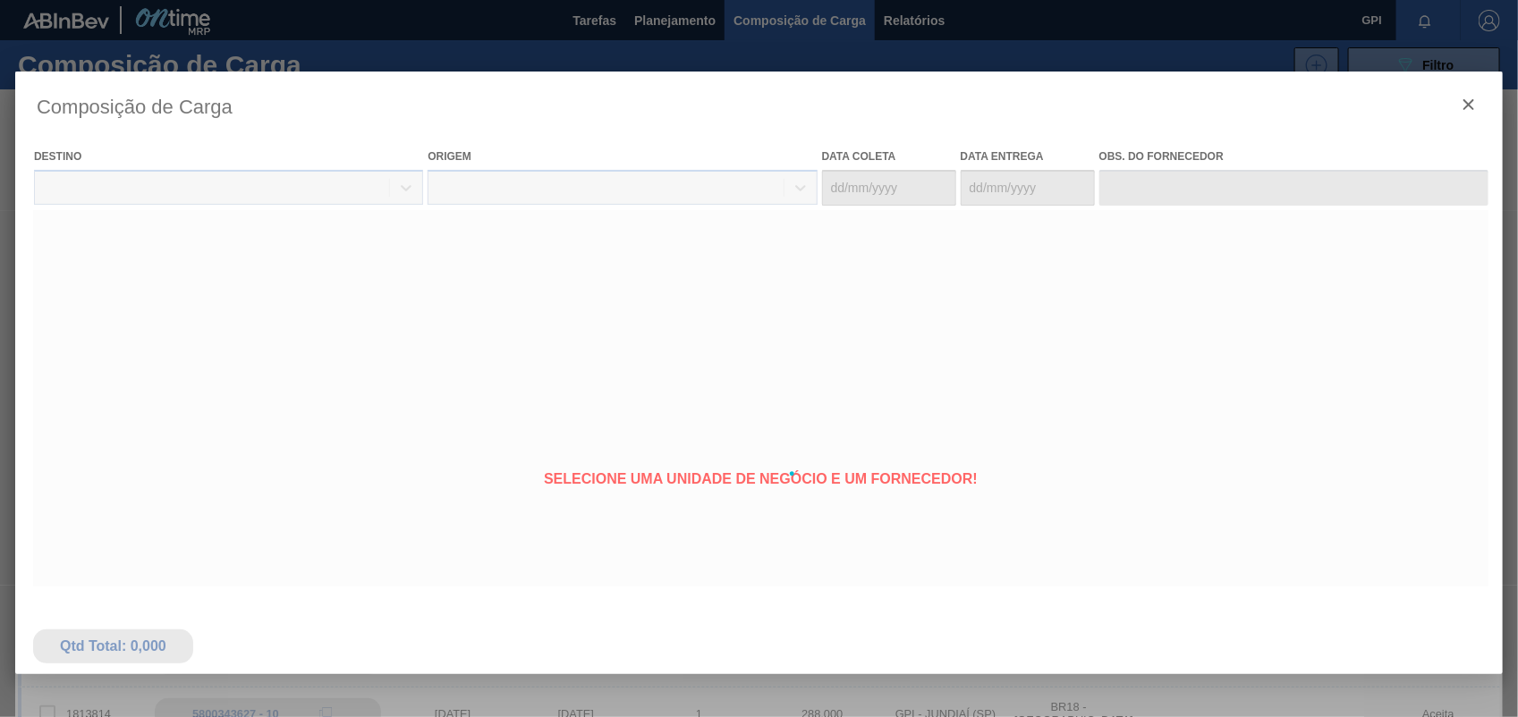
type coleta "[DATE]"
type entrega "[DATE]"
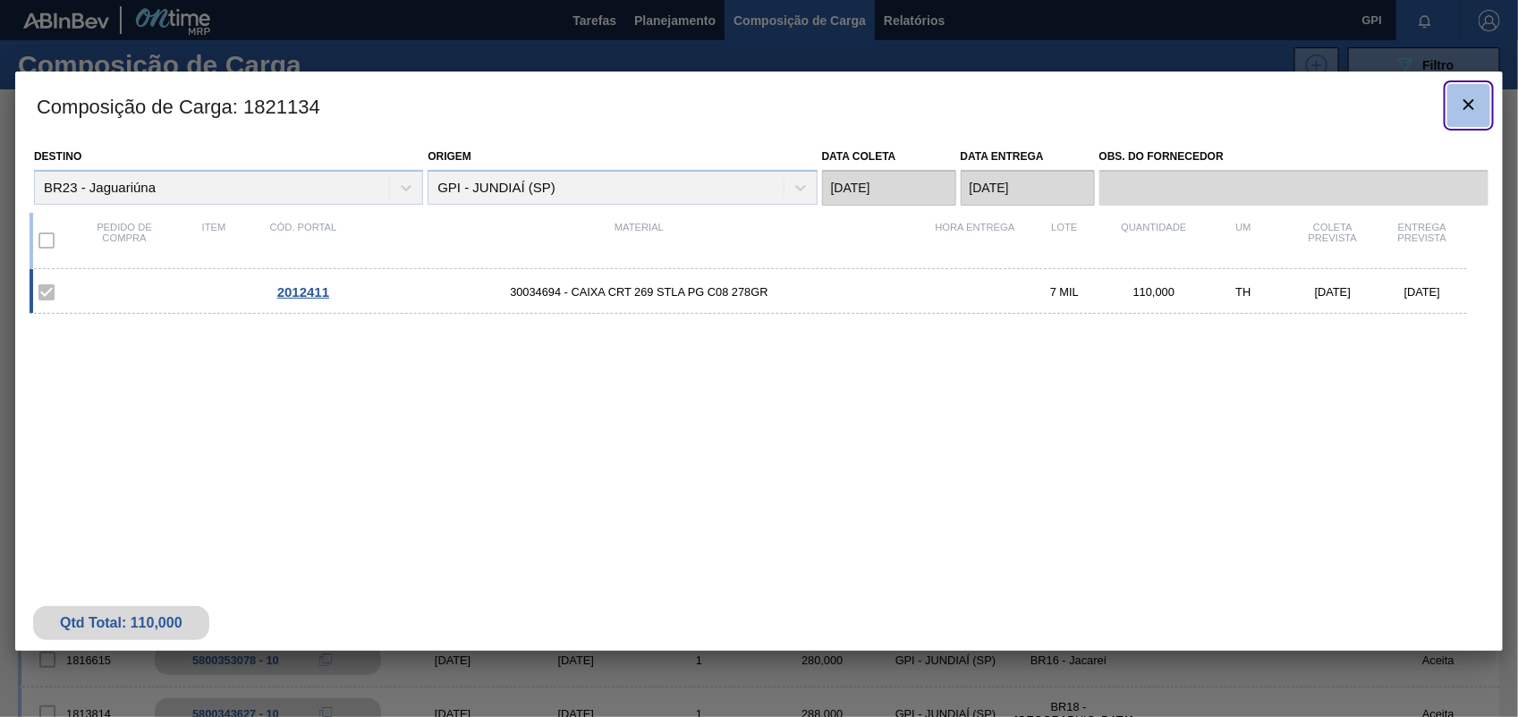
click at [1463, 107] on icon "botão de ícone" at bounding box center [1468, 104] width 21 height 21
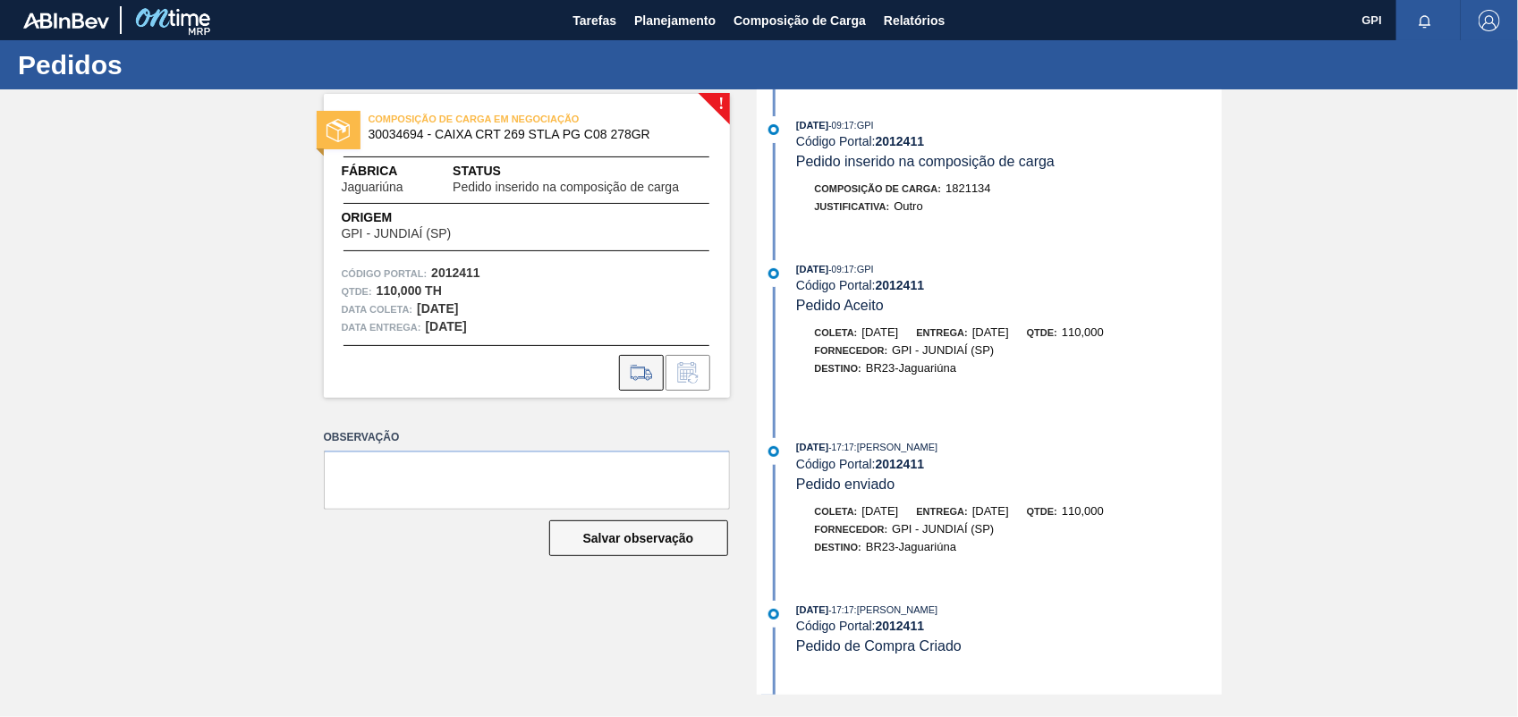
click at [640, 378] on icon at bounding box center [641, 372] width 29 height 21
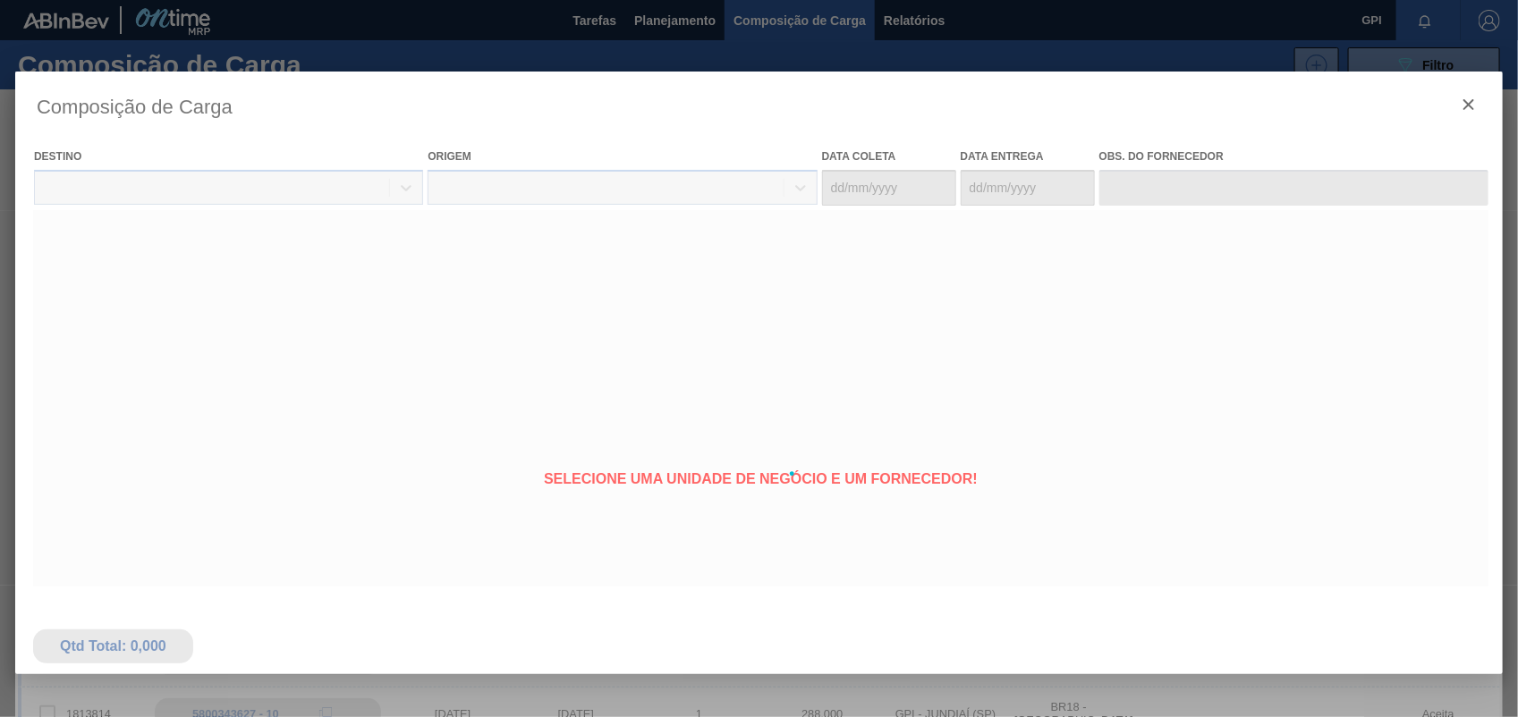
type coleta "[DATE]"
type entrega "[DATE]"
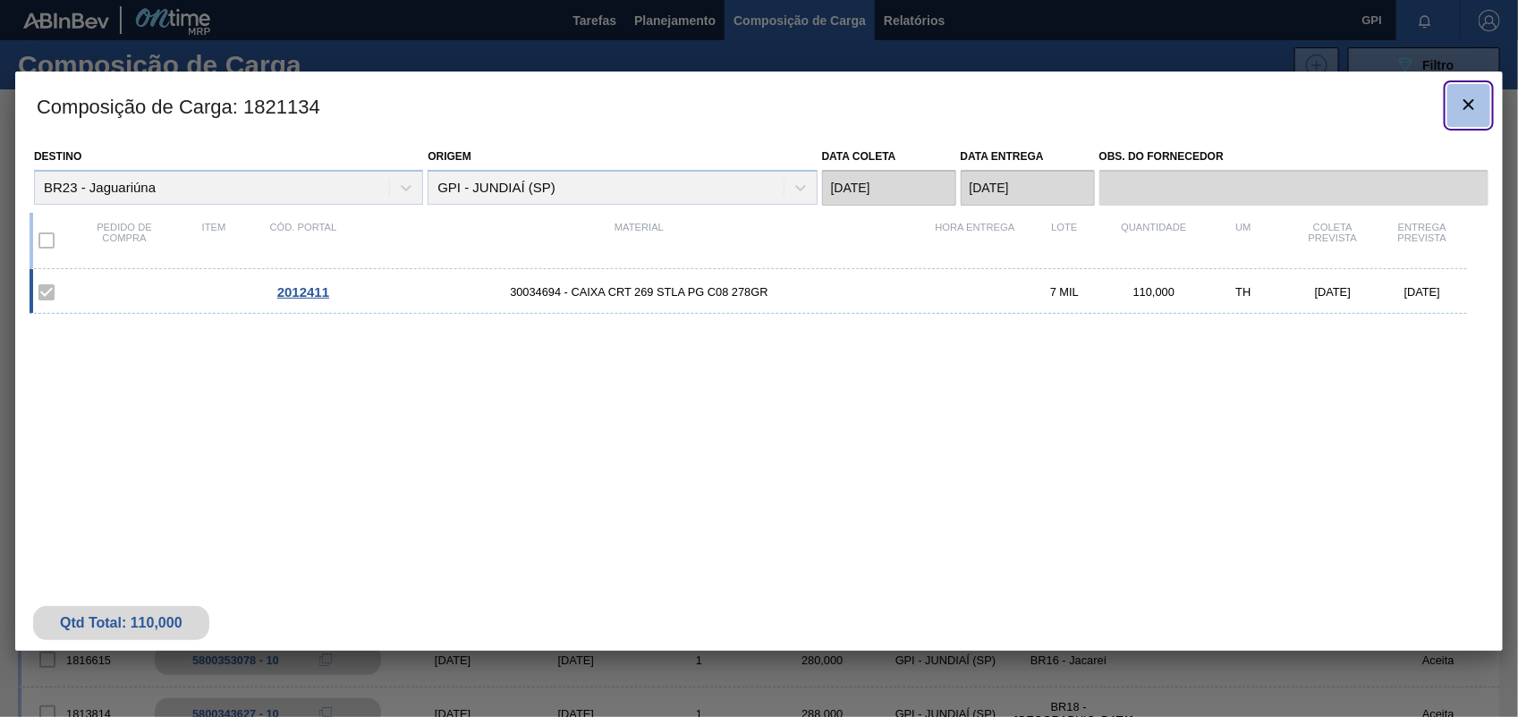
click at [1460, 114] on icon "botão de ícone" at bounding box center [1468, 104] width 21 height 21
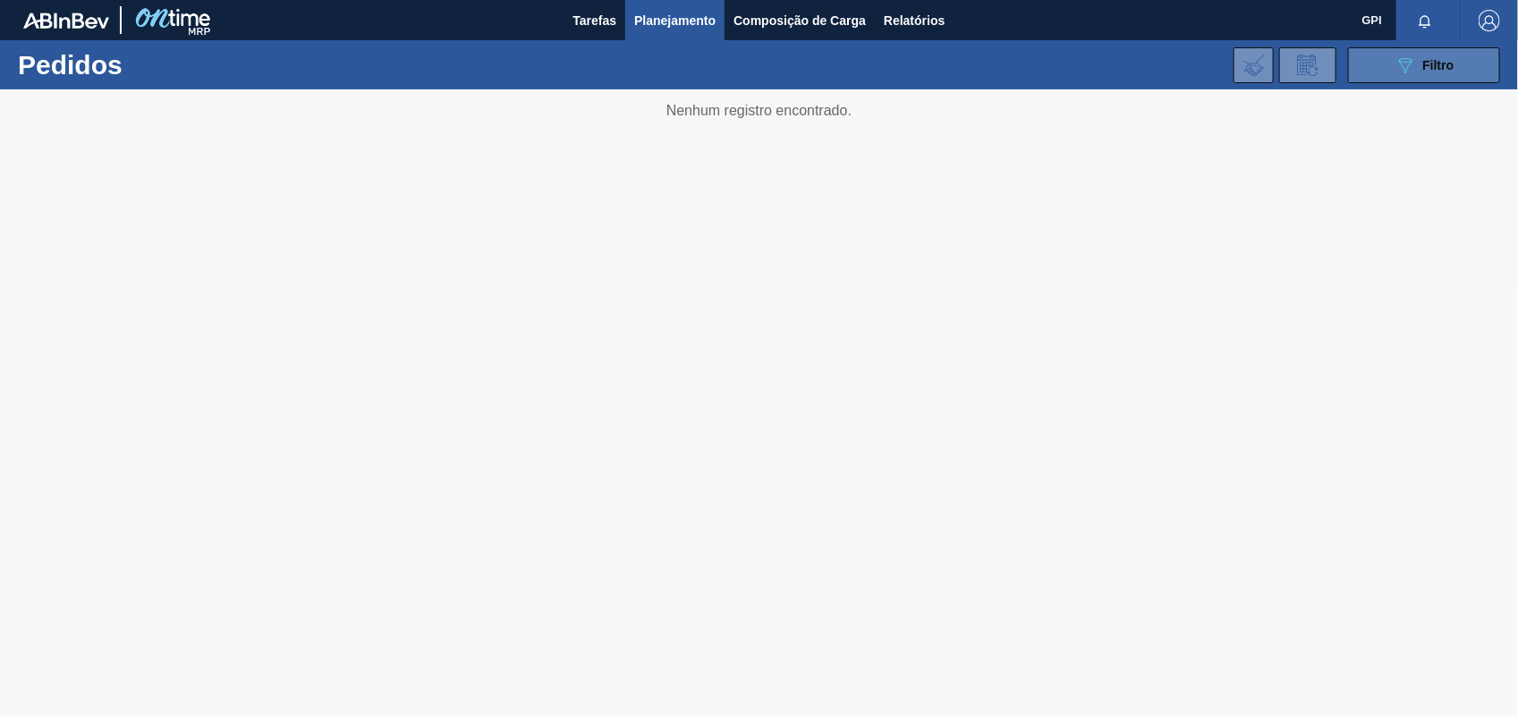
click at [1415, 63] on icon "089F7B8B-B2A5-4AFE-B5C0-19BA573D28AC" at bounding box center [1404, 65] width 21 height 21
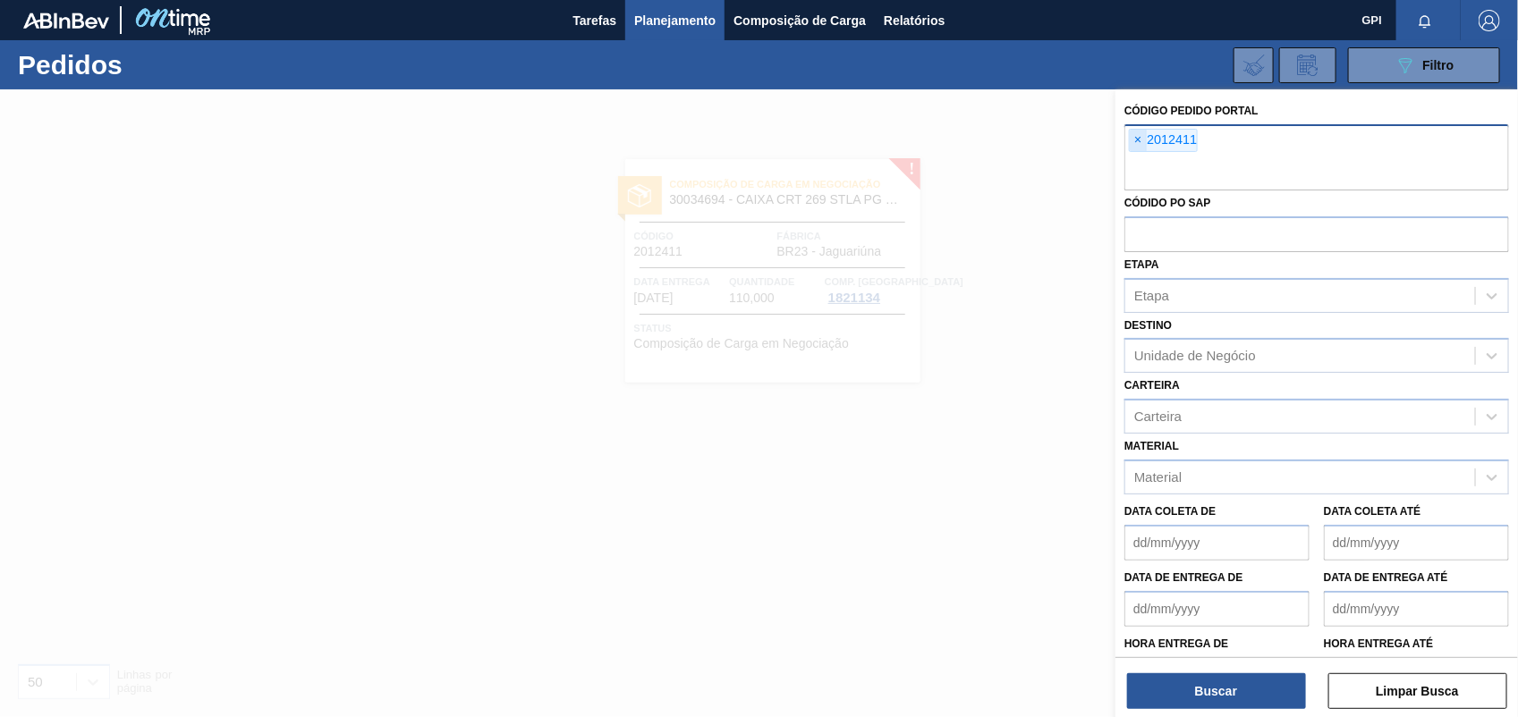
click at [1138, 139] on span "×" at bounding box center [1138, 140] width 17 height 21
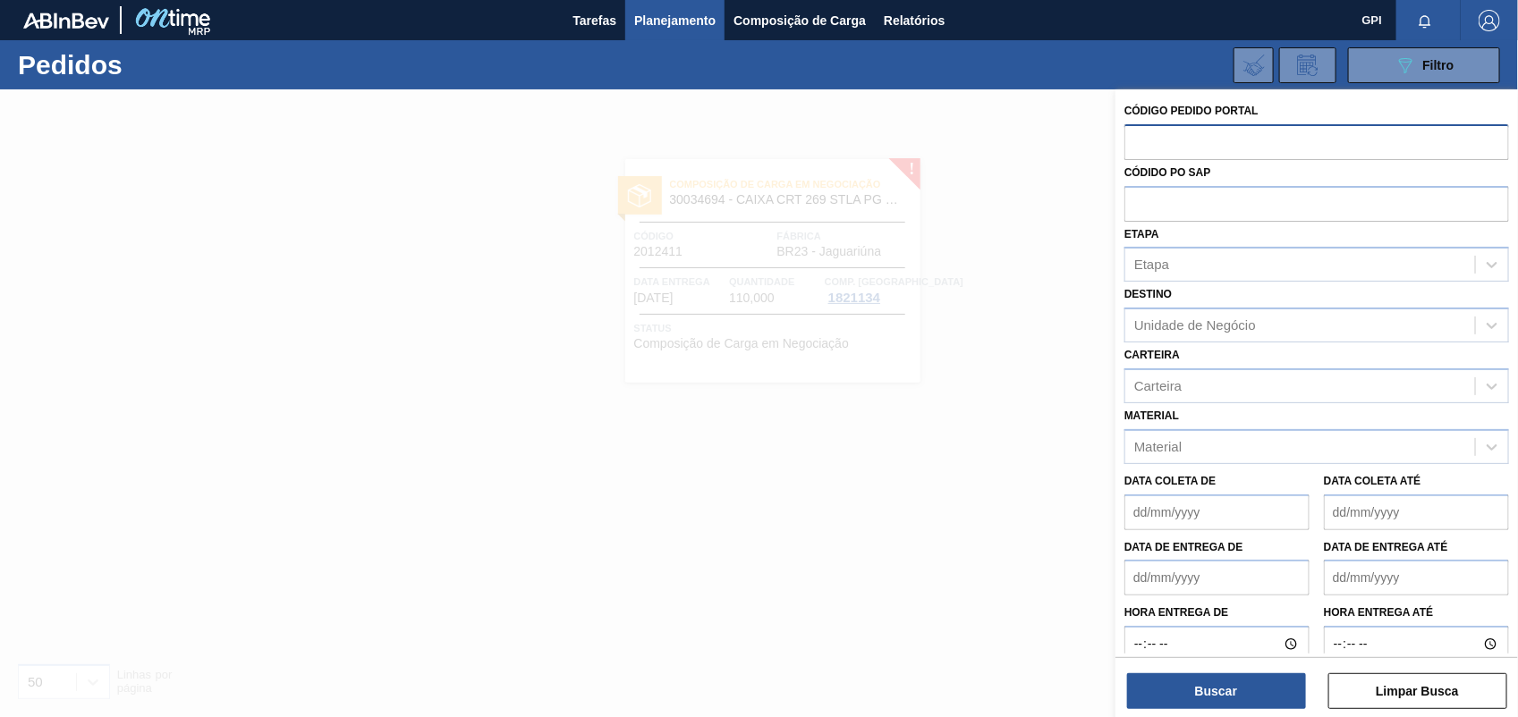
paste input "2012595"
type input "2012595"
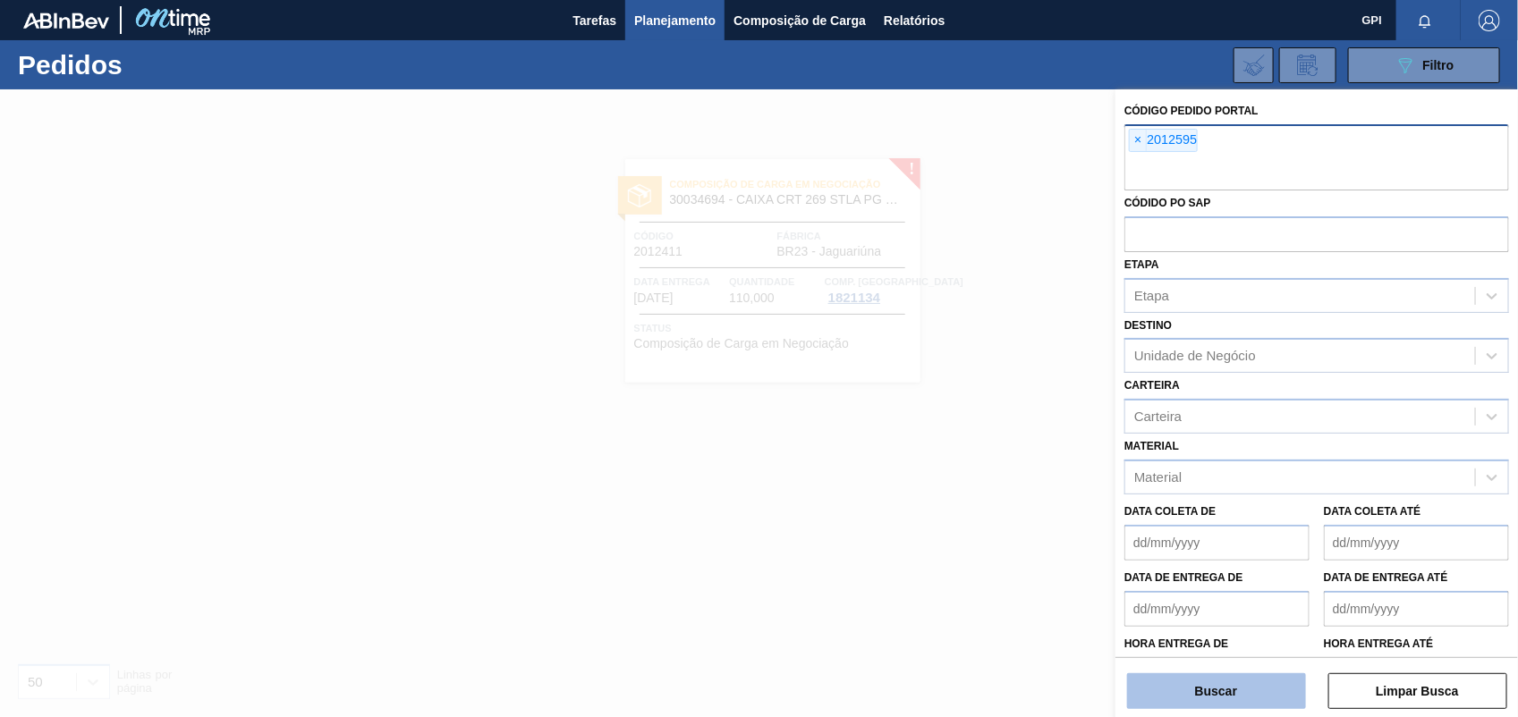
click at [1231, 695] on button "Buscar" at bounding box center [1216, 691] width 179 height 36
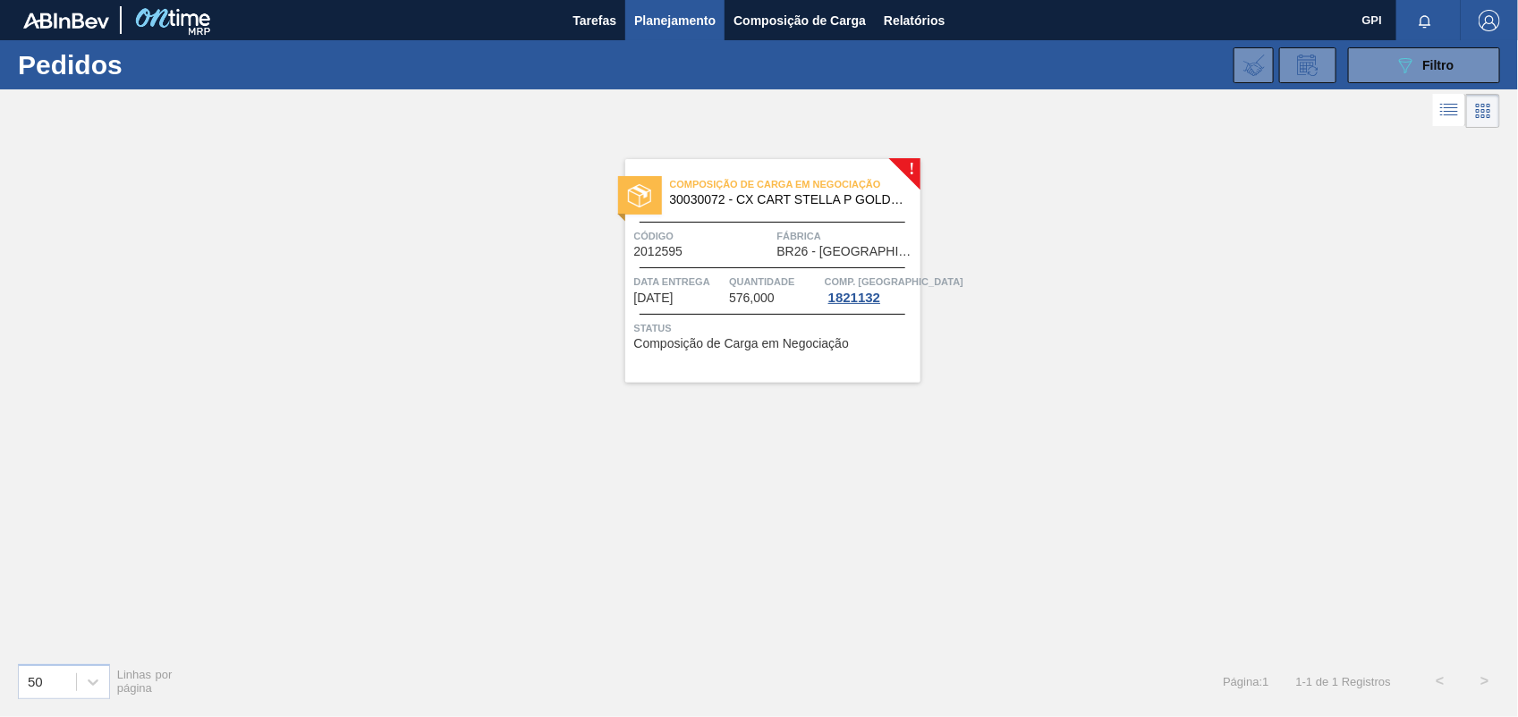
click at [721, 264] on div "Composição de Carga em Negociação 30030072 - CX CART STELLA P GOLD 330ML C6 298…" at bounding box center [772, 271] width 295 height 224
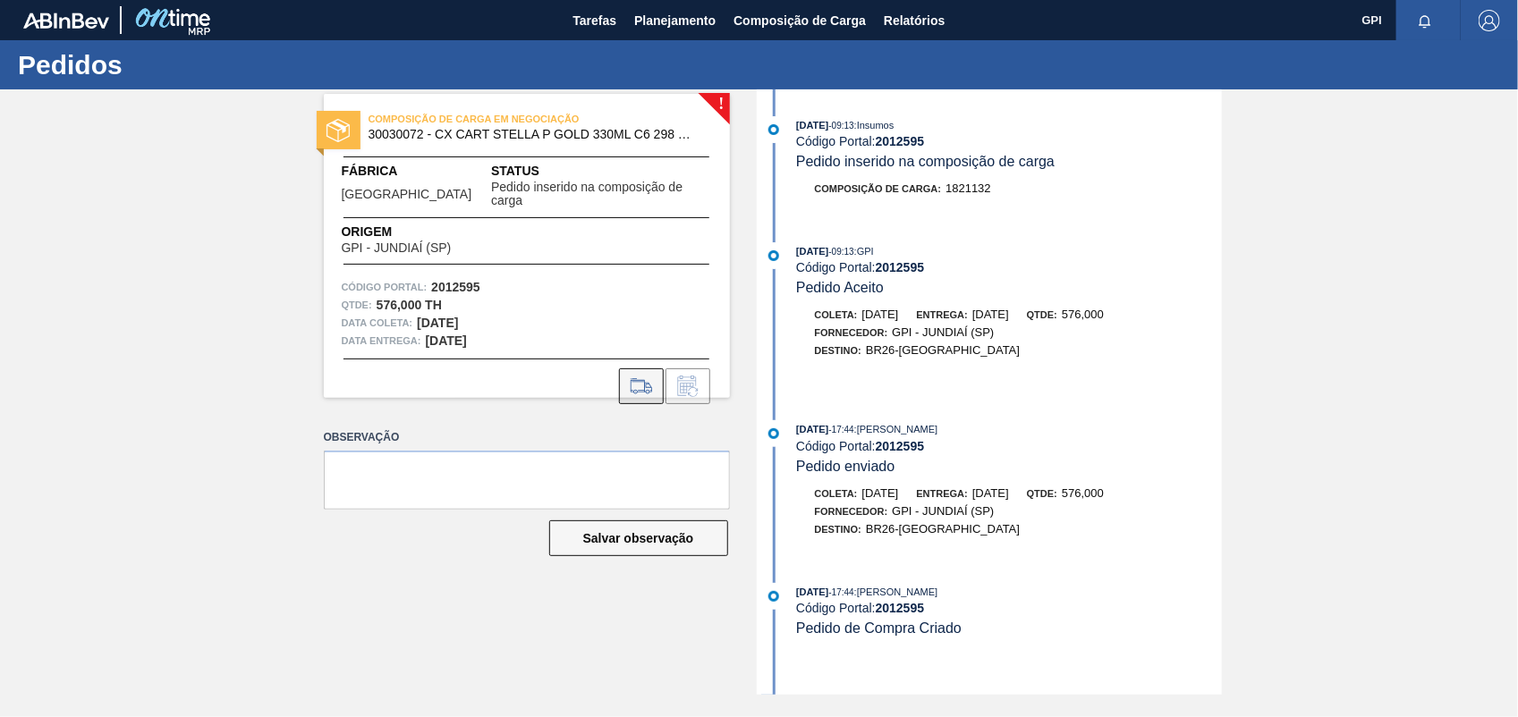
click at [637, 376] on icon at bounding box center [641, 386] width 29 height 21
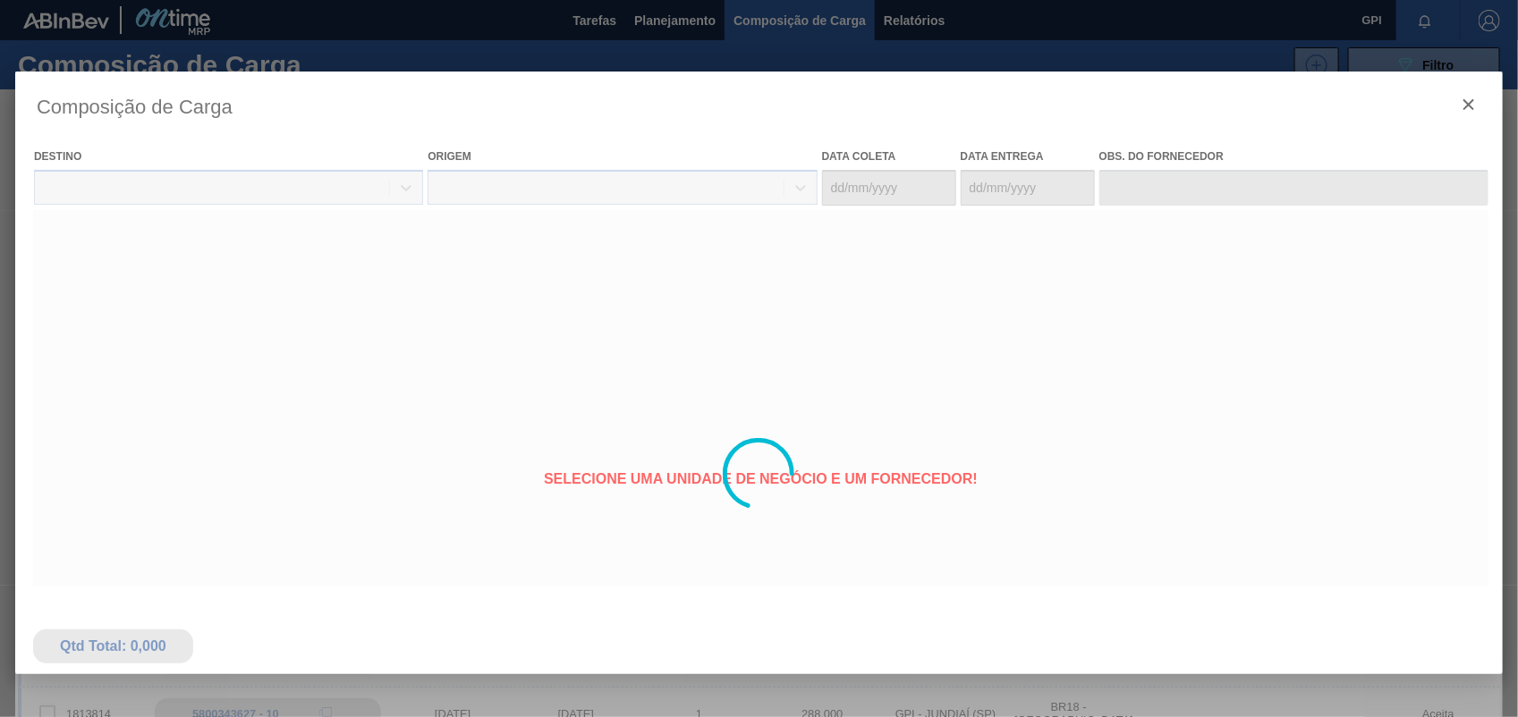
type coleta "[DATE]"
type entrega "[DATE]"
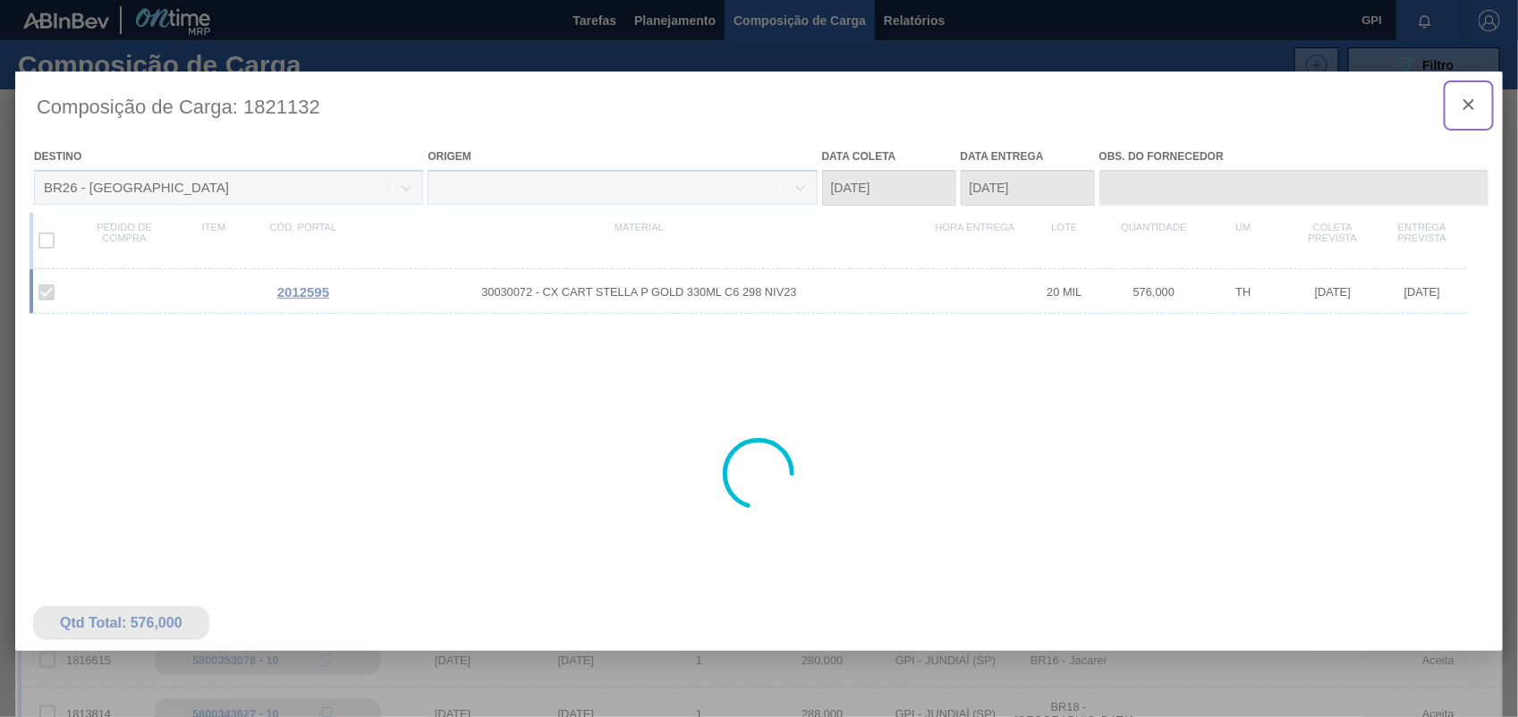
click at [1474, 108] on icon "botão de ícone" at bounding box center [1468, 104] width 21 height 21
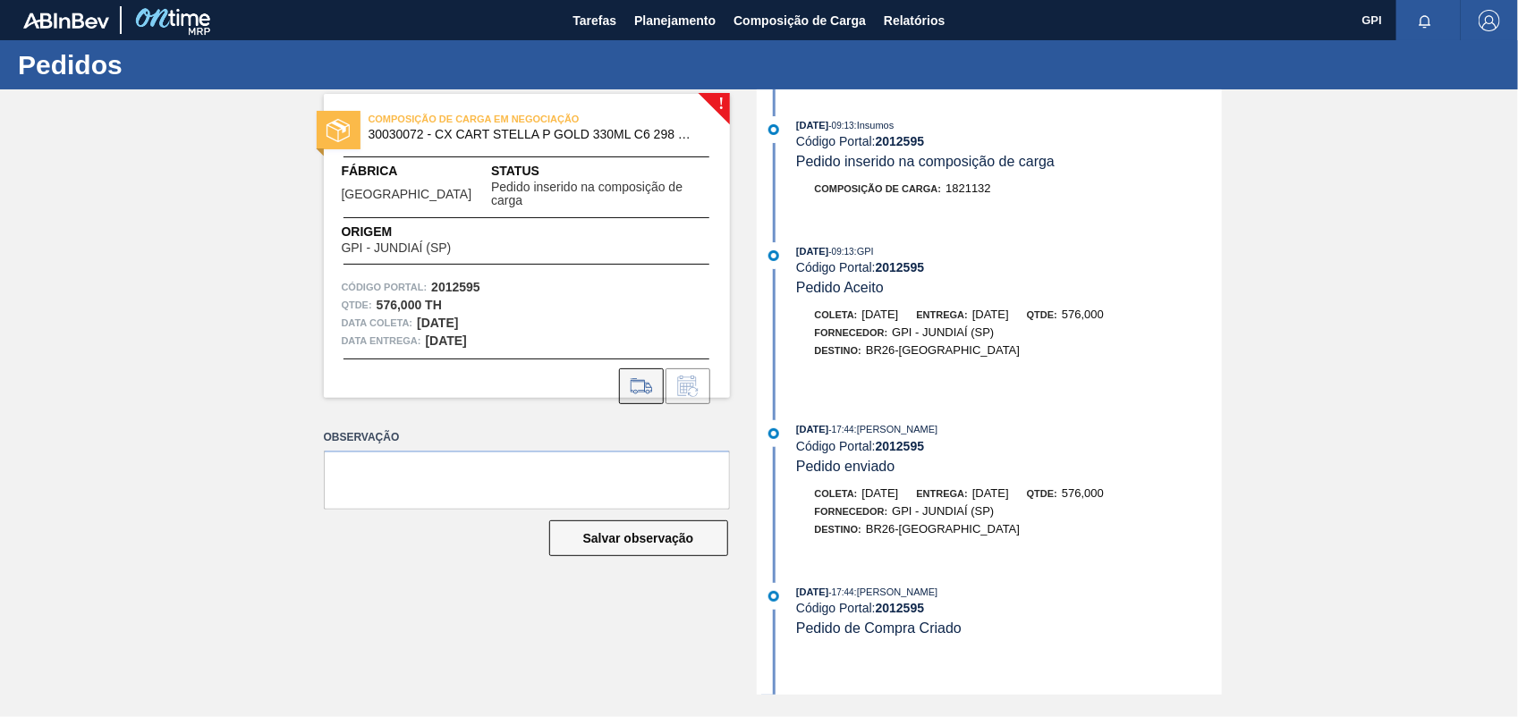
click at [629, 380] on icon at bounding box center [641, 386] width 29 height 21
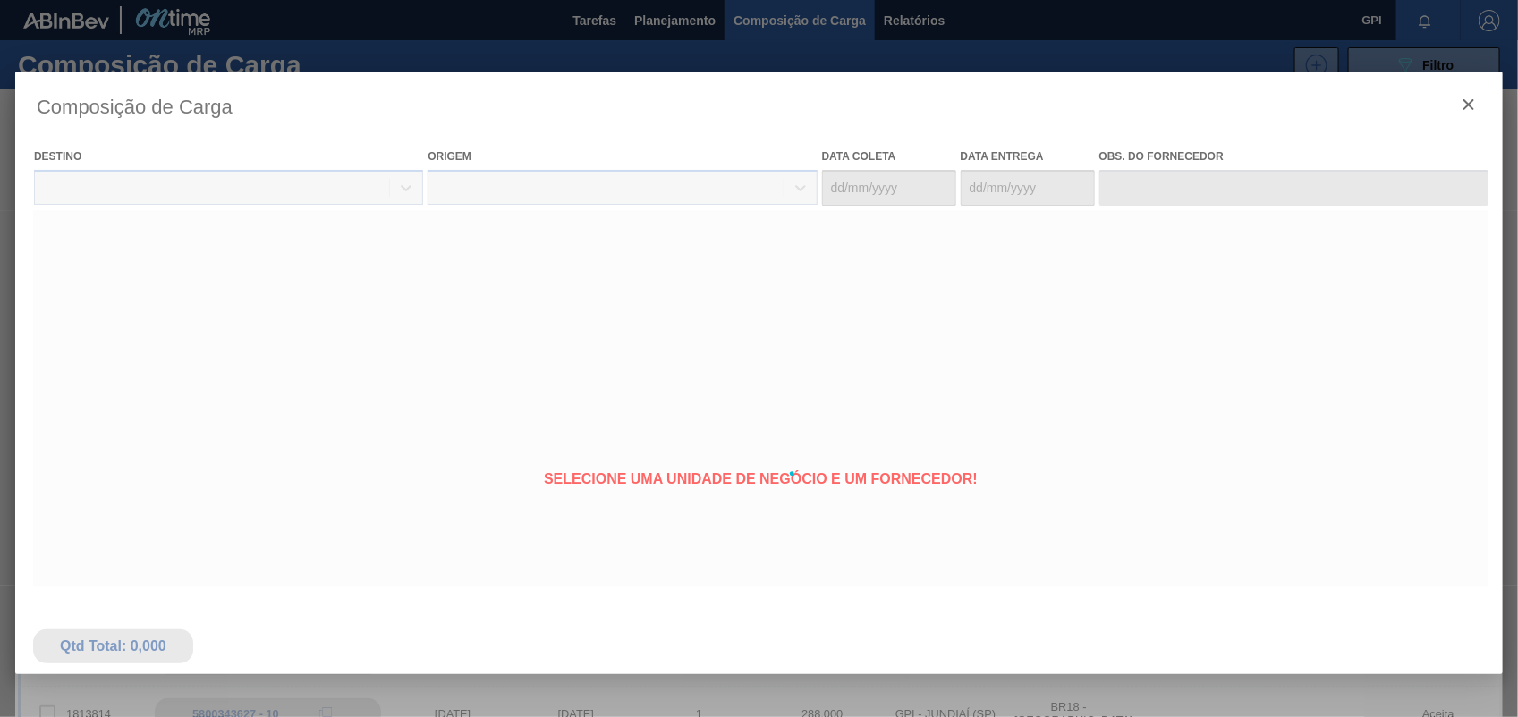
type coleta "[DATE]"
type entrega "[DATE]"
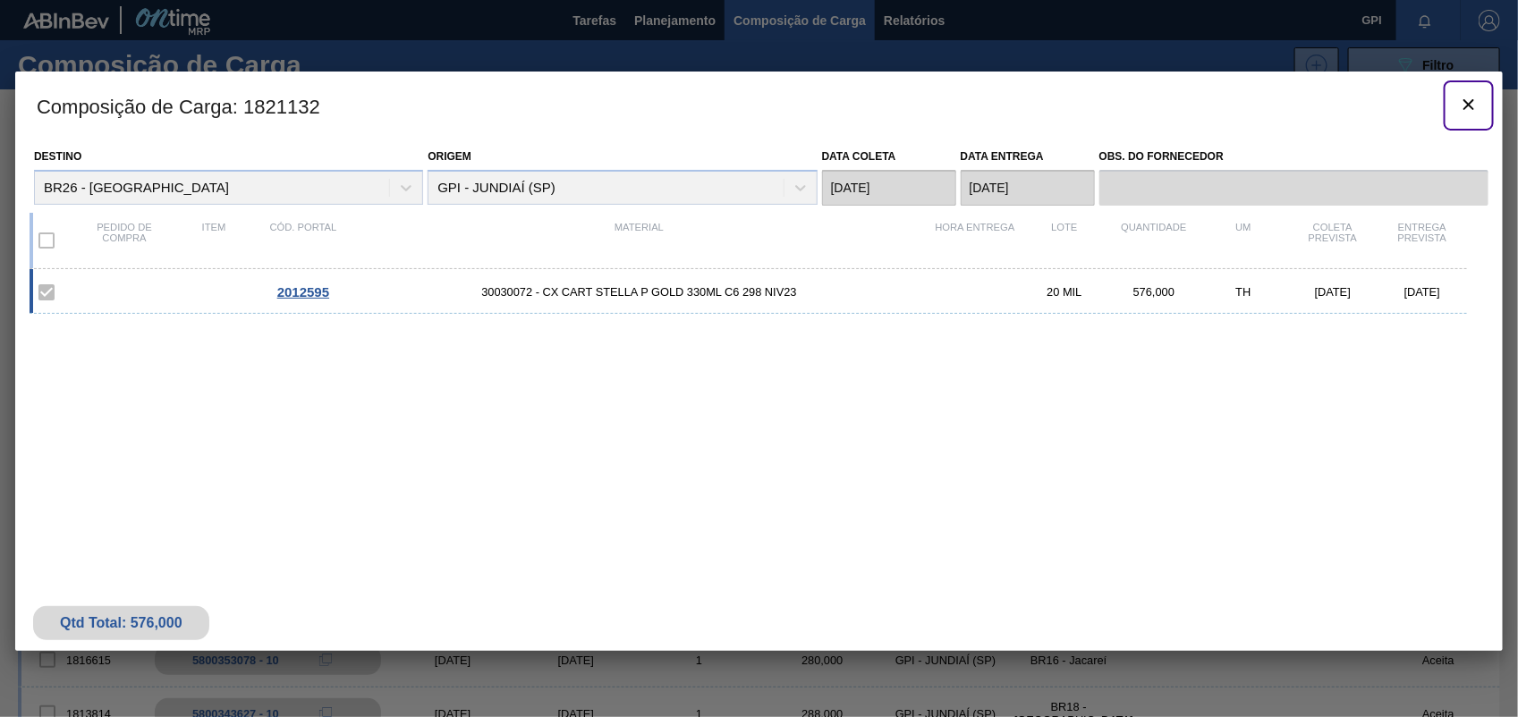
click at [1469, 103] on icon "botão de ícone" at bounding box center [1468, 104] width 21 height 21
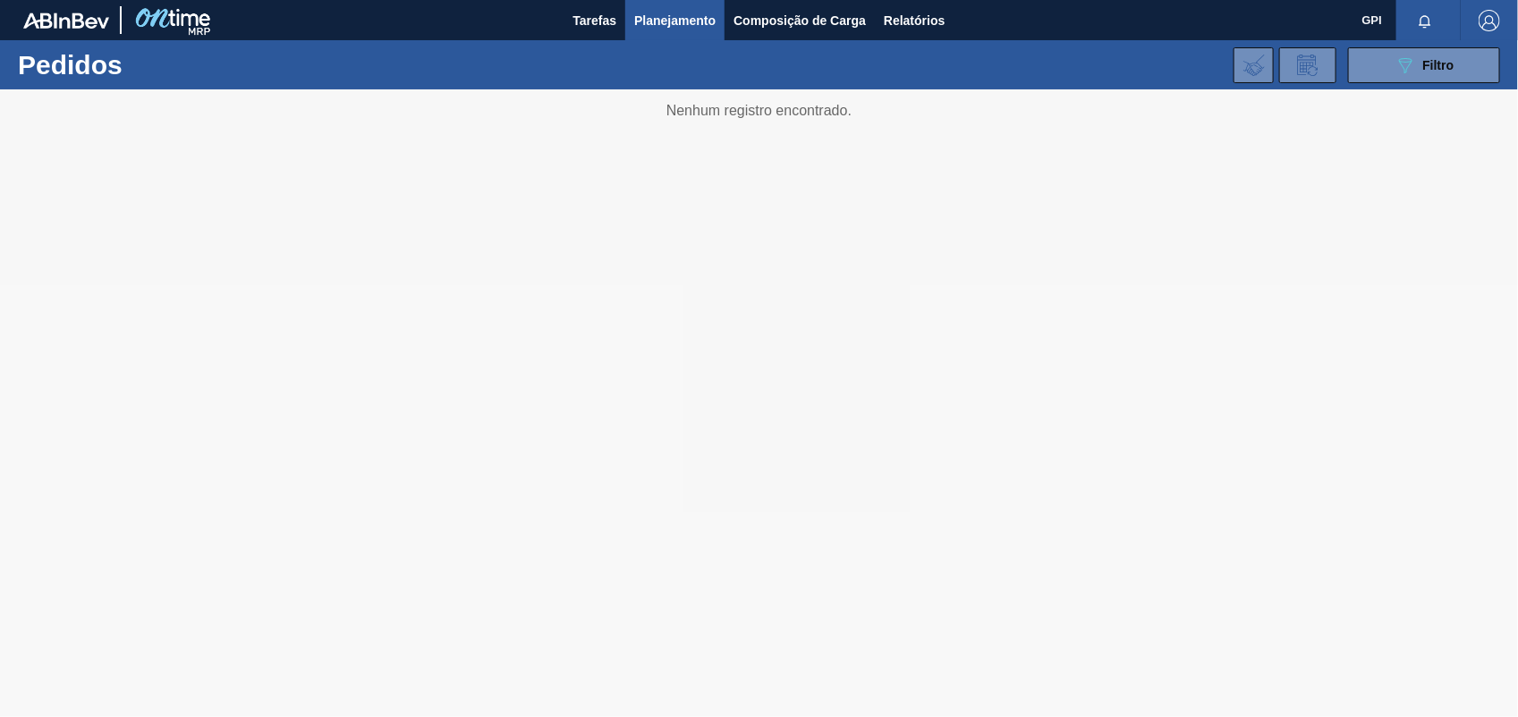
click at [1429, 85] on div "089F7B8B-B2A5-4AFE-B5C0-19BA573D28AC Filtro Código Pedido Portal × 2012595 Códi…" at bounding box center [894, 65] width 1229 height 54
click at [1429, 70] on span "Filtro" at bounding box center [1438, 65] width 31 height 14
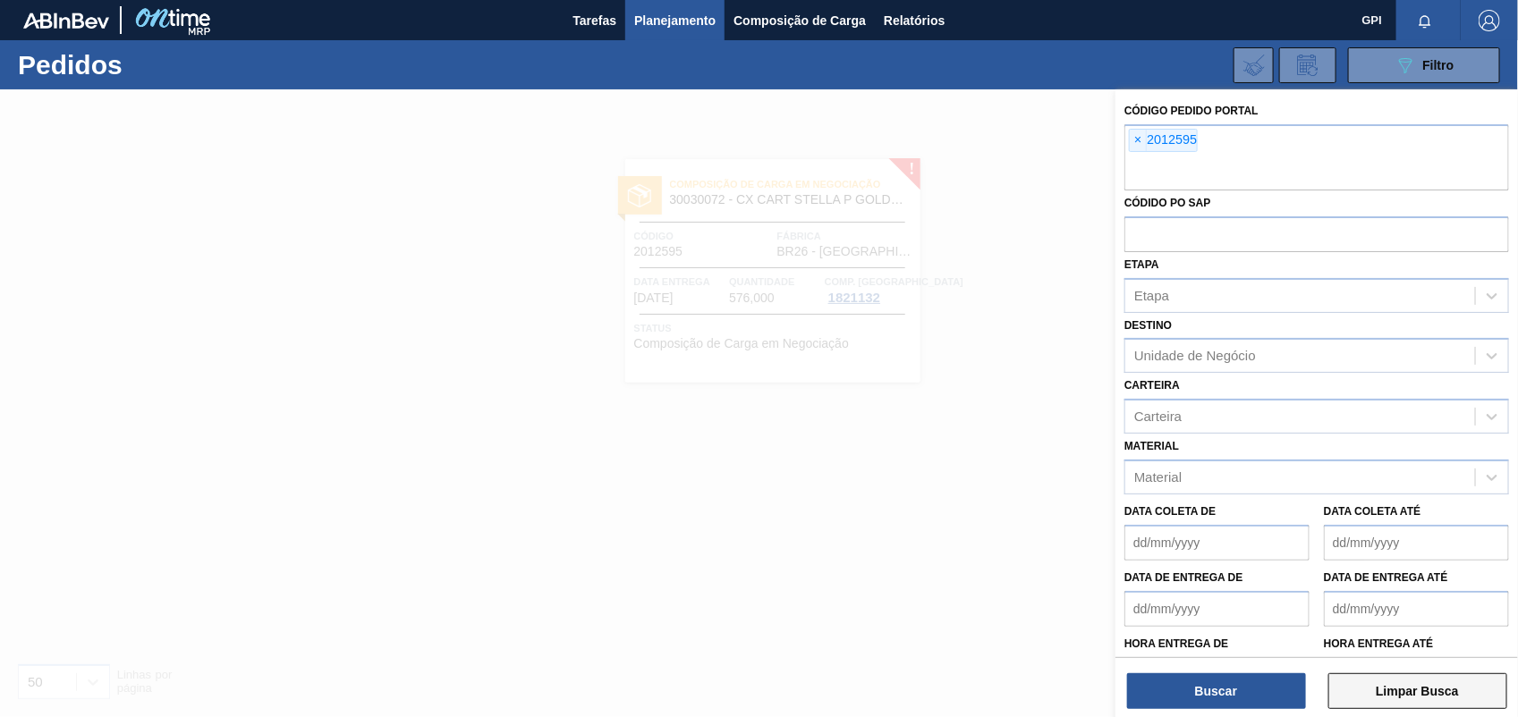
click at [1424, 684] on button "Limpar Busca" at bounding box center [1417, 691] width 179 height 36
